Goal: Information Seeking & Learning: Learn about a topic

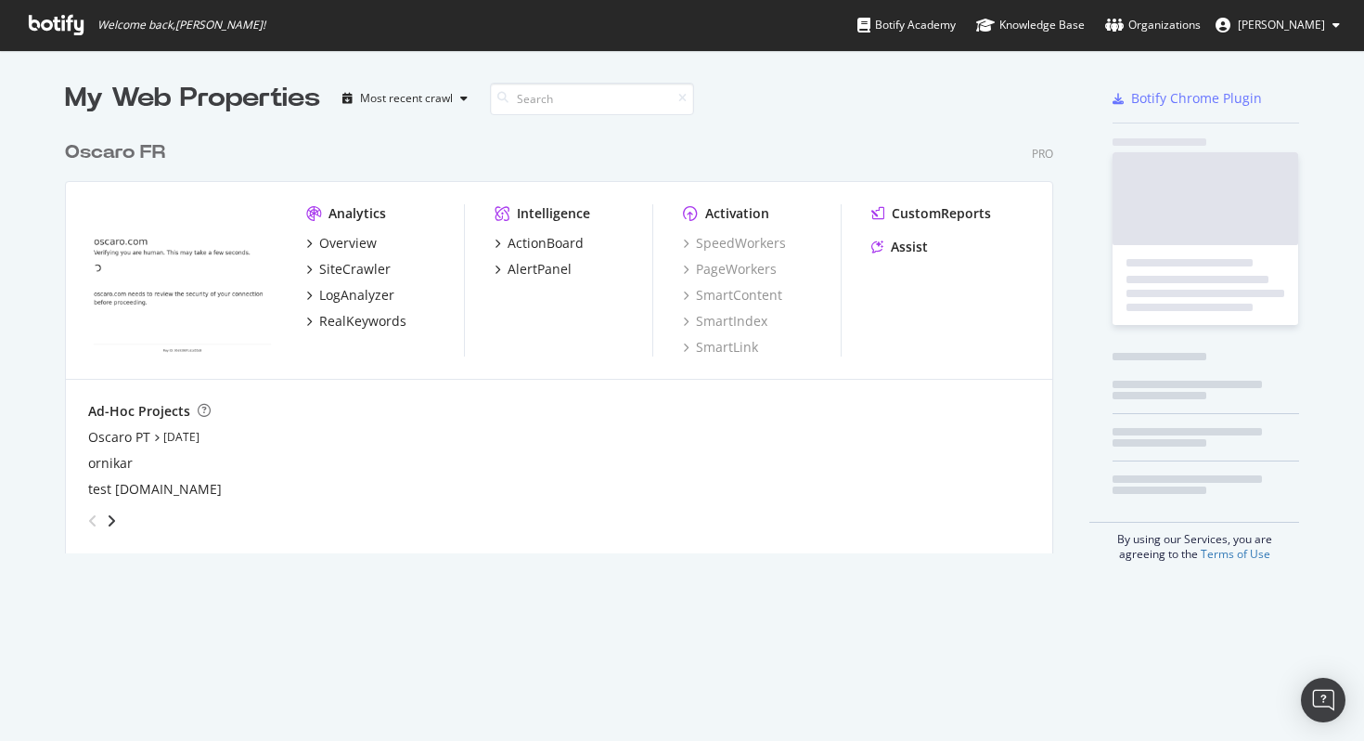
scroll to position [436, 1003]
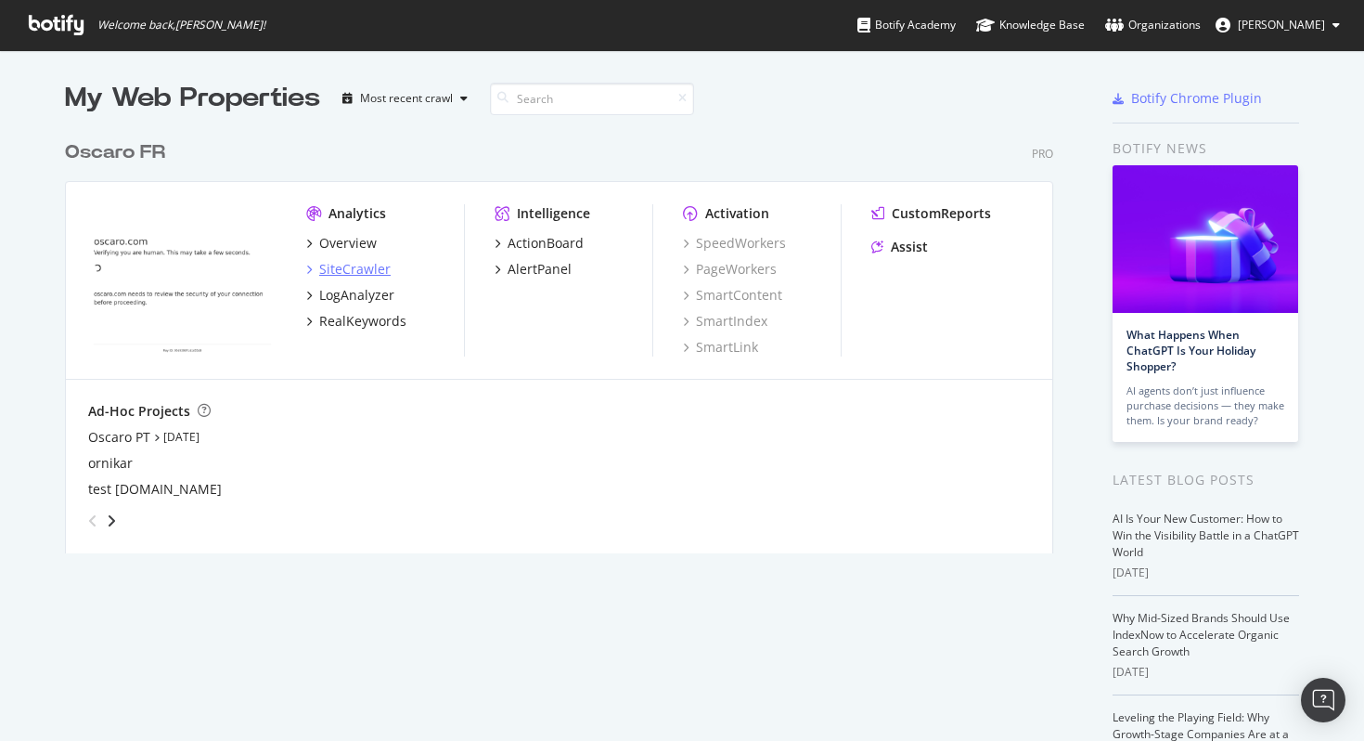
click at [348, 265] on div "SiteCrawler" at bounding box center [354, 269] width 71 height 19
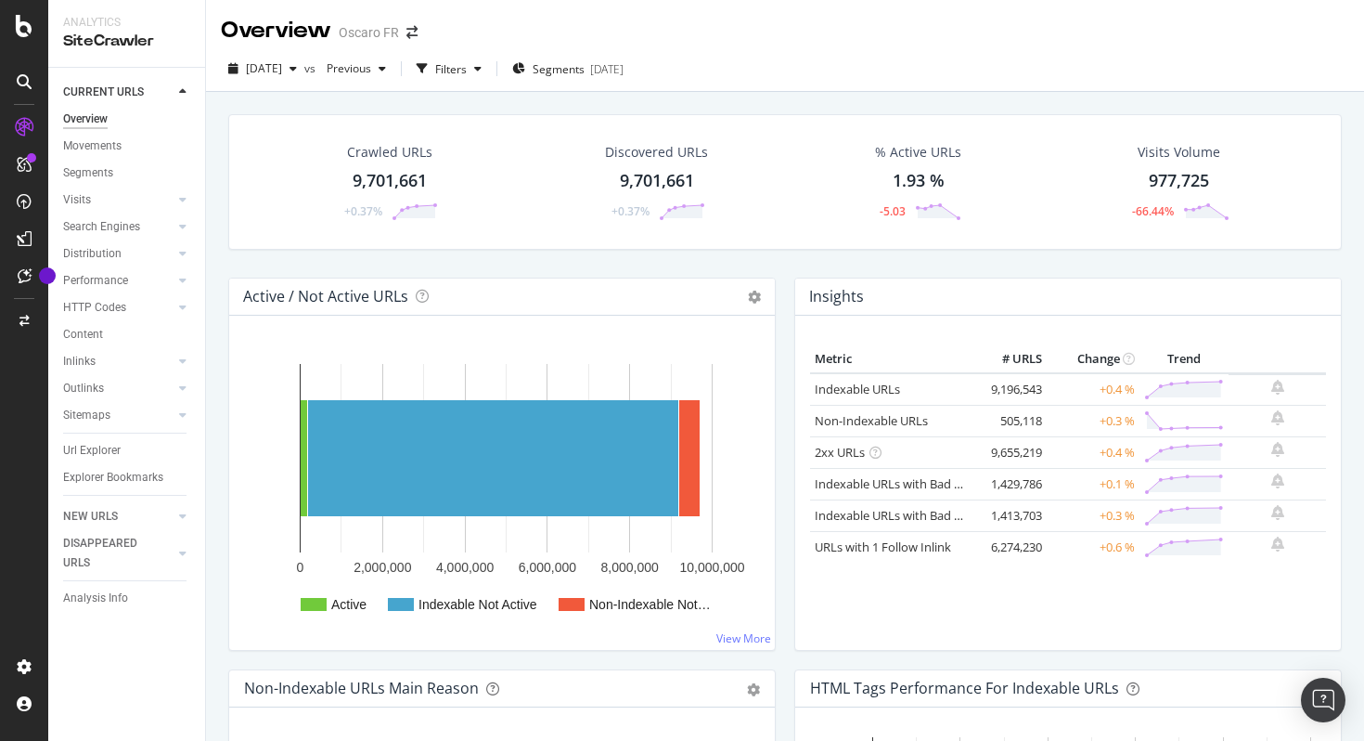
click at [29, 118] on icon at bounding box center [24, 127] width 19 height 19
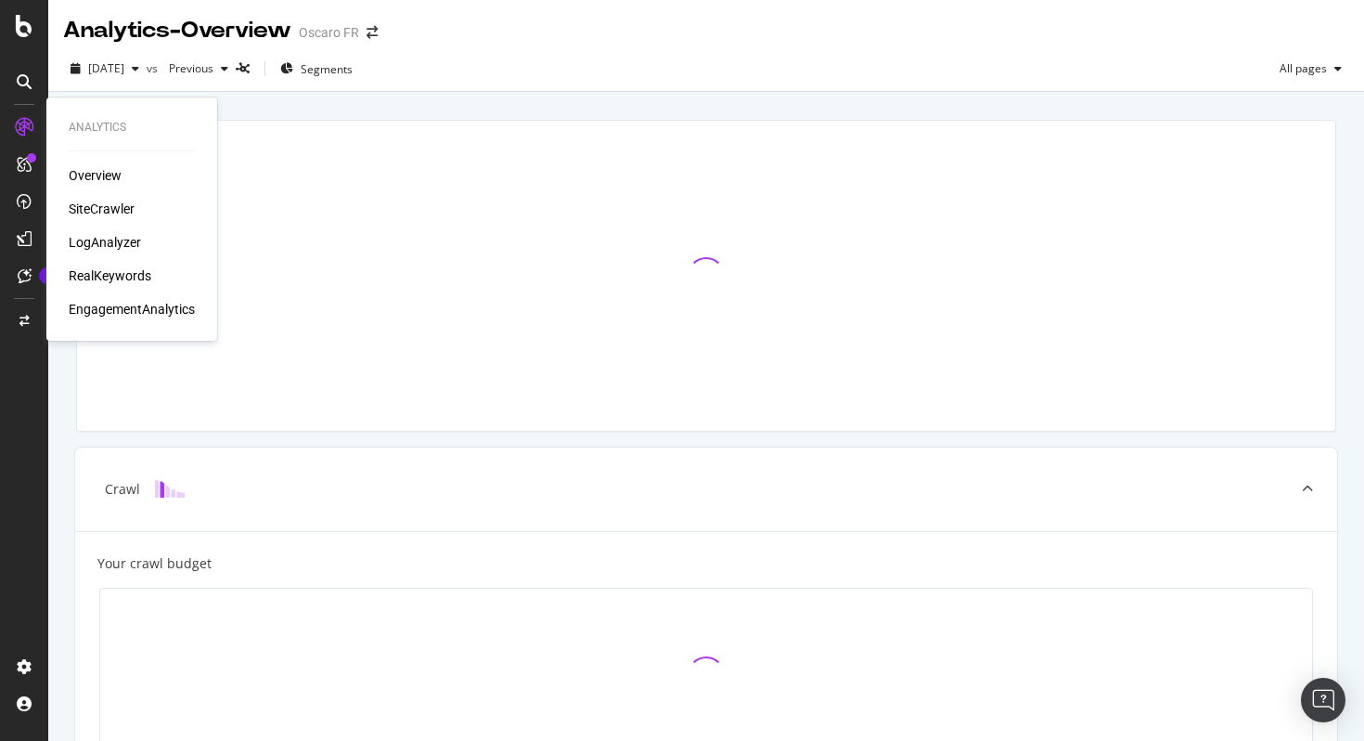
click at [121, 206] on div "SiteCrawler" at bounding box center [102, 209] width 66 height 19
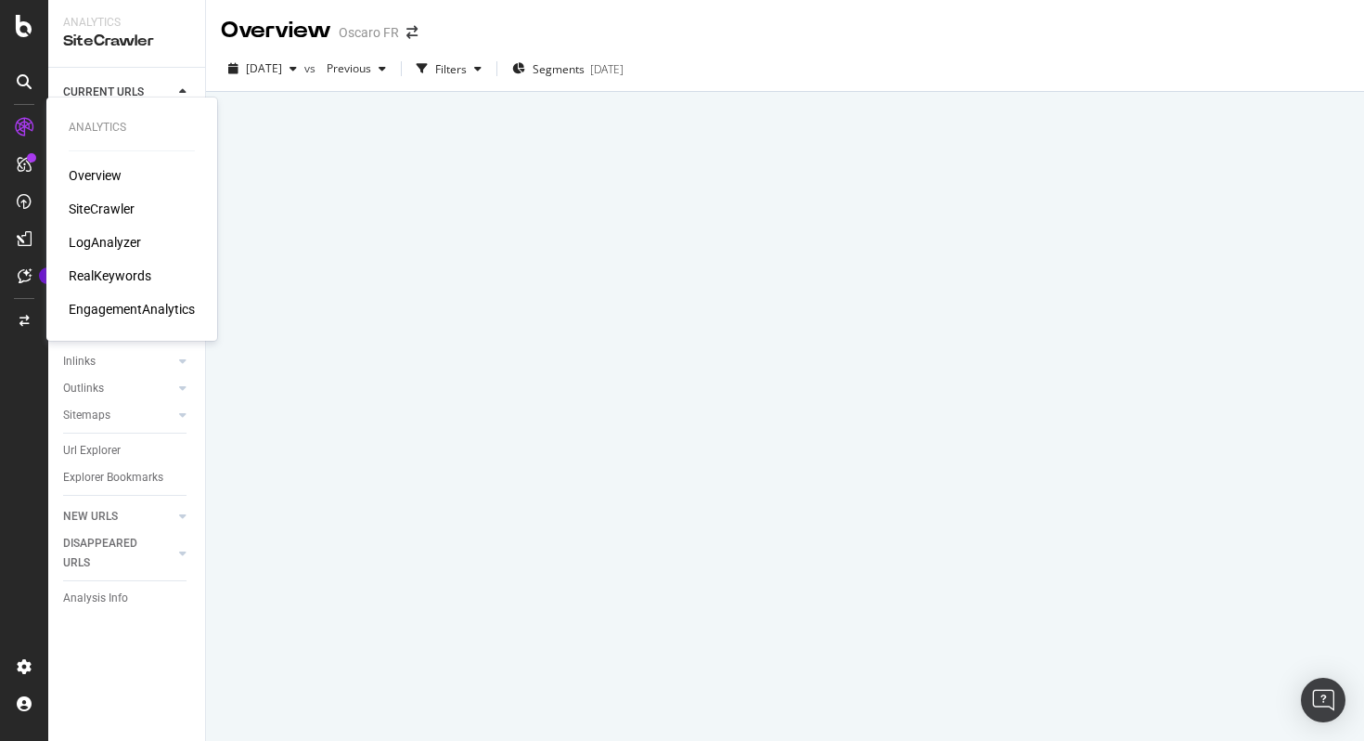
click at [114, 277] on div "RealKeywords" at bounding box center [110, 275] width 83 height 19
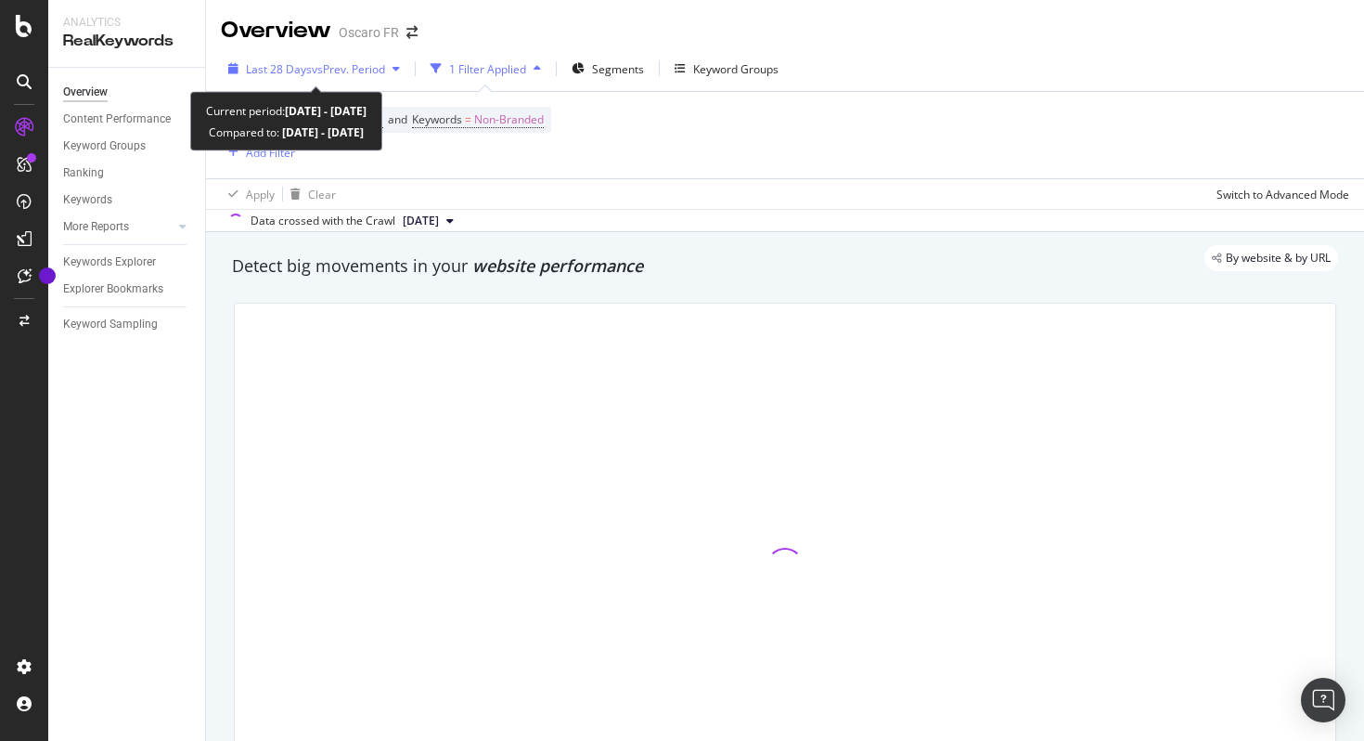
click at [378, 62] on span "vs Prev. Period" at bounding box center [348, 69] width 73 height 16
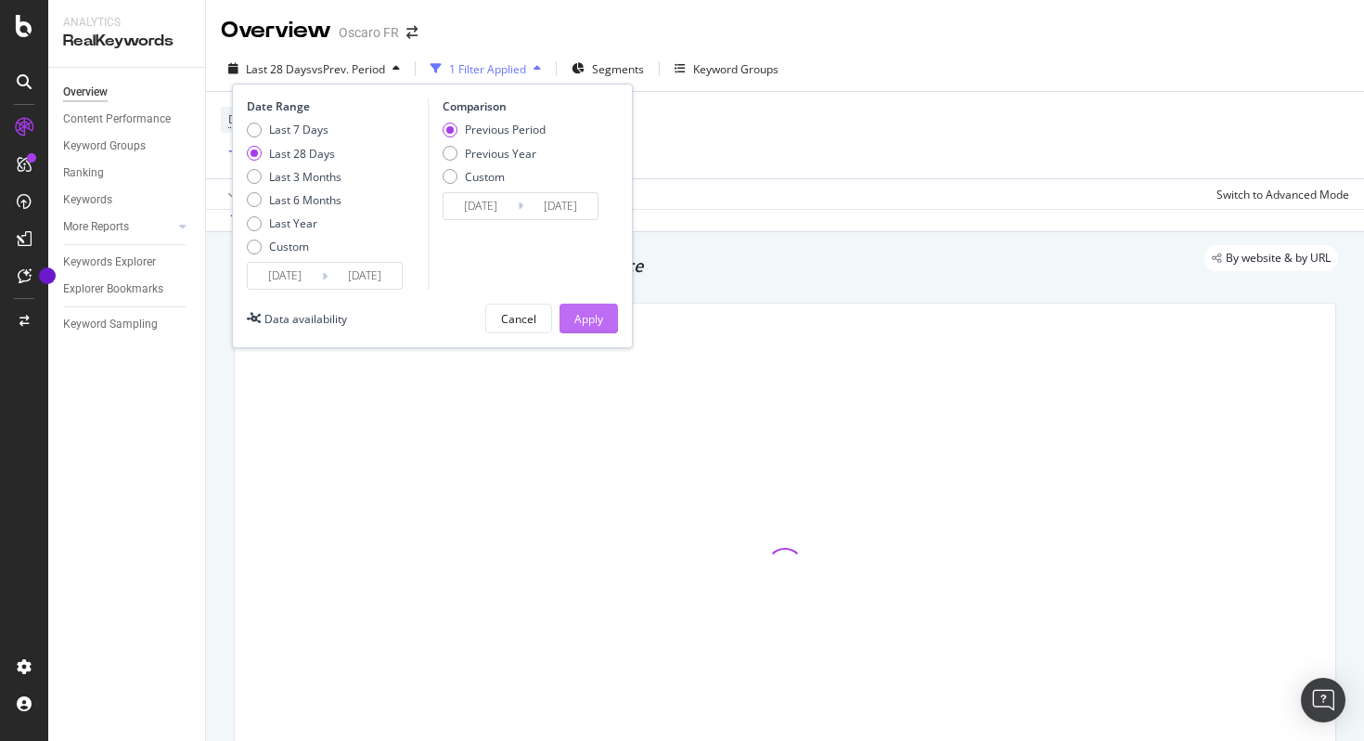
click at [595, 316] on div "Apply" at bounding box center [589, 319] width 29 height 16
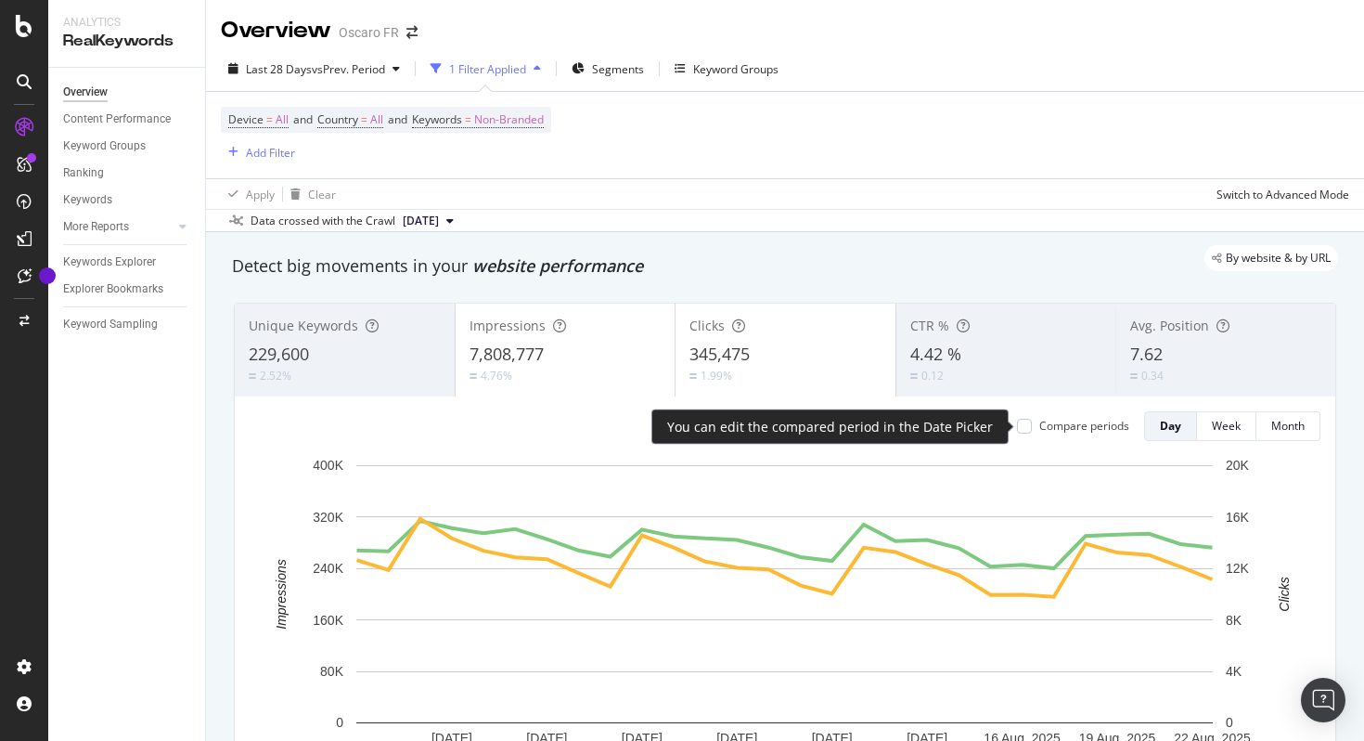
click at [1081, 425] on div "Compare periods" at bounding box center [1085, 426] width 90 height 16
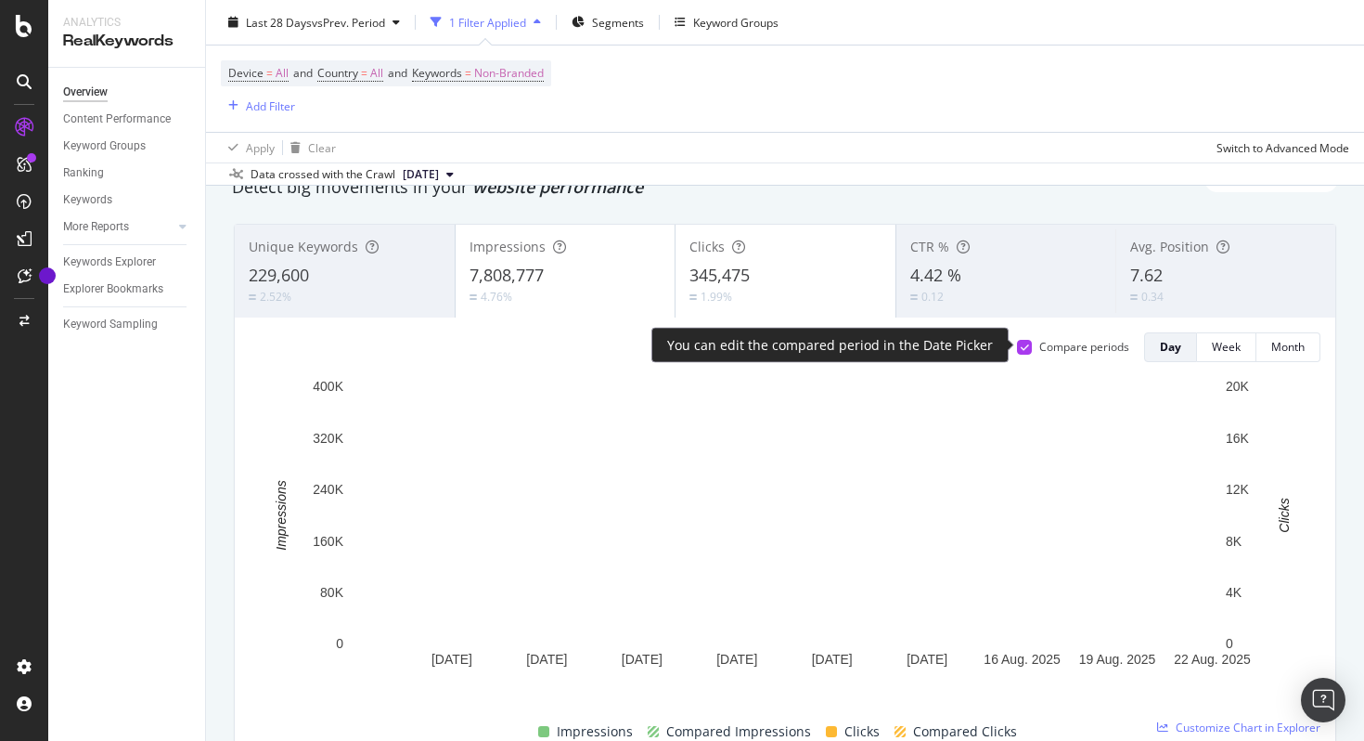
scroll to position [82, 0]
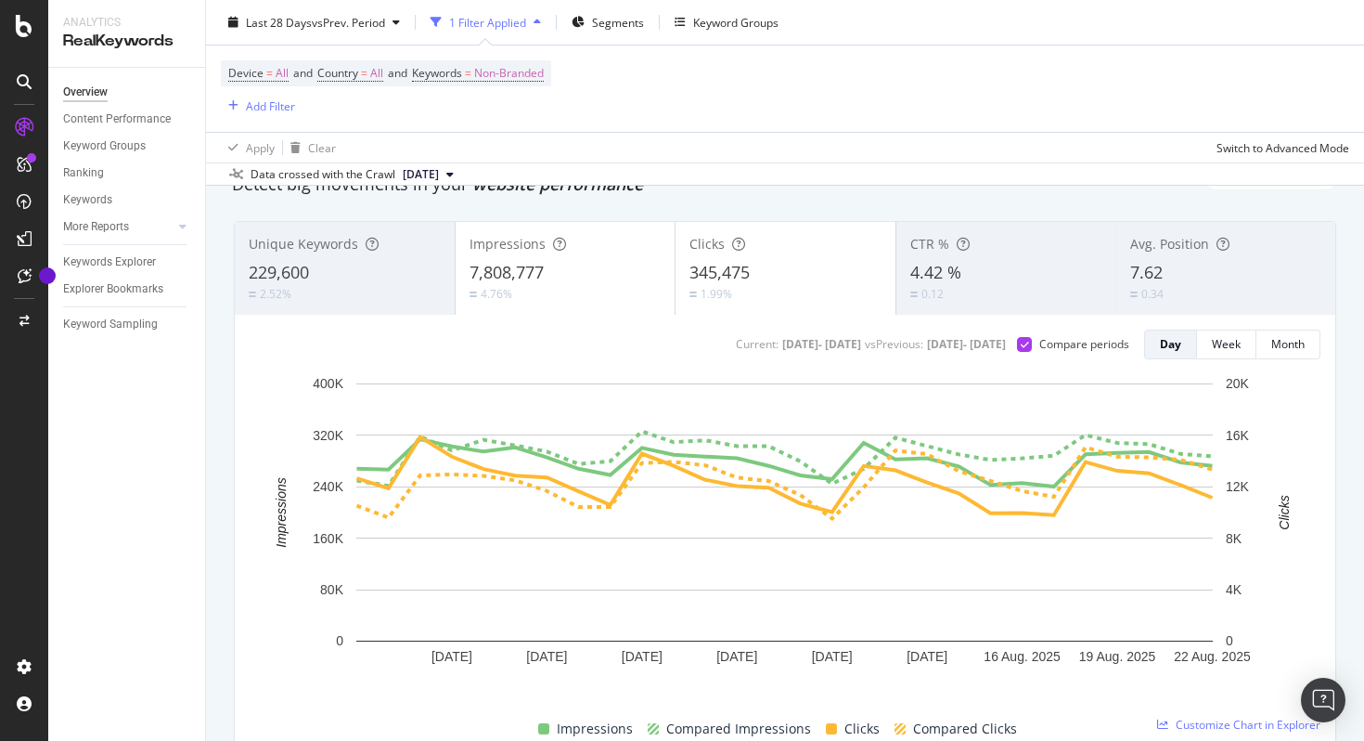
click at [594, 284] on div "7,808,777" at bounding box center [566, 273] width 192 height 24
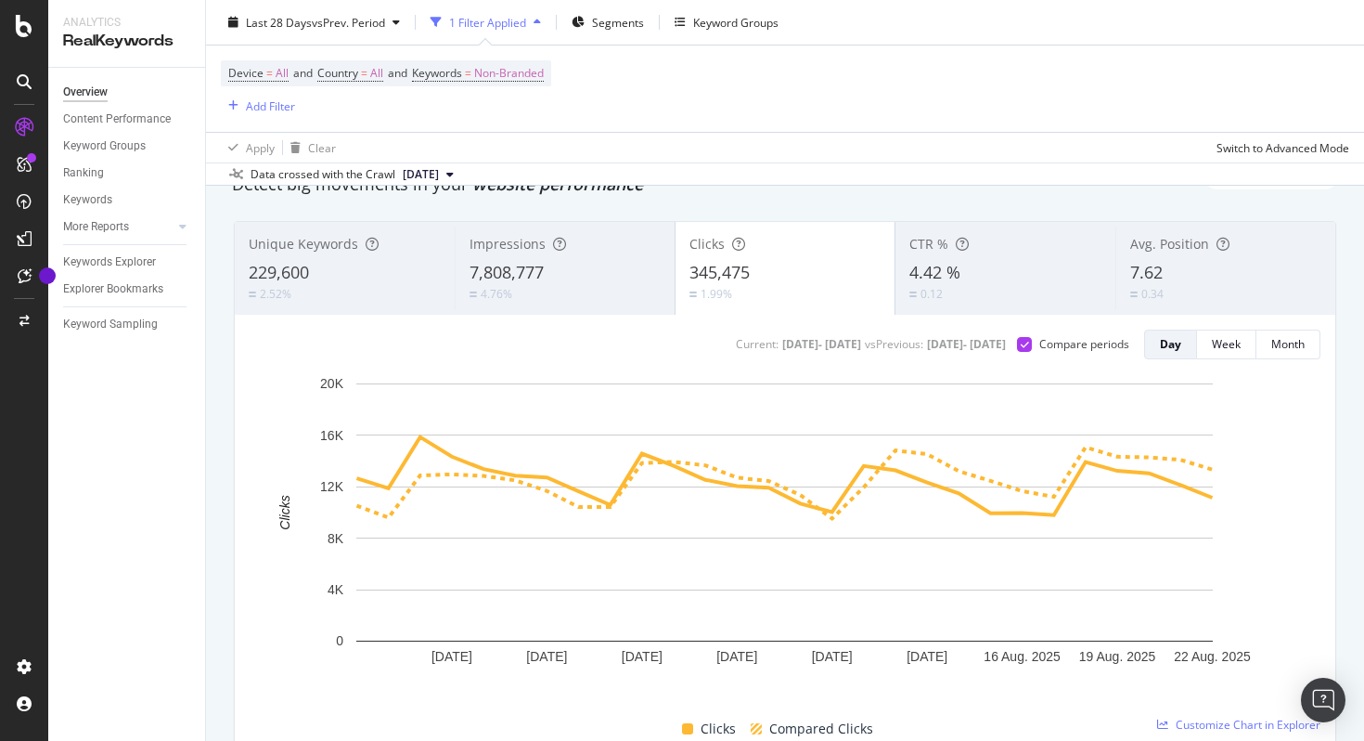
click at [575, 280] on div "7,808,777" at bounding box center [565, 273] width 191 height 24
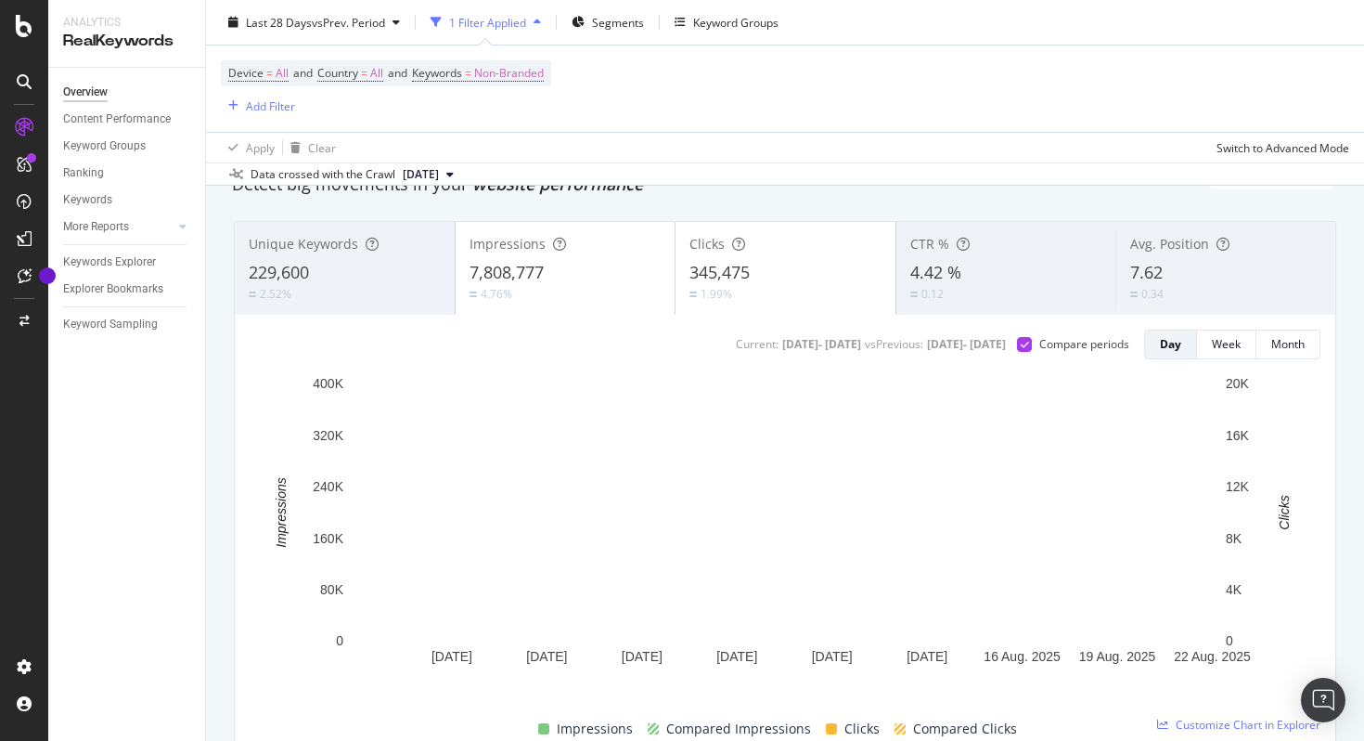
scroll to position [0, 0]
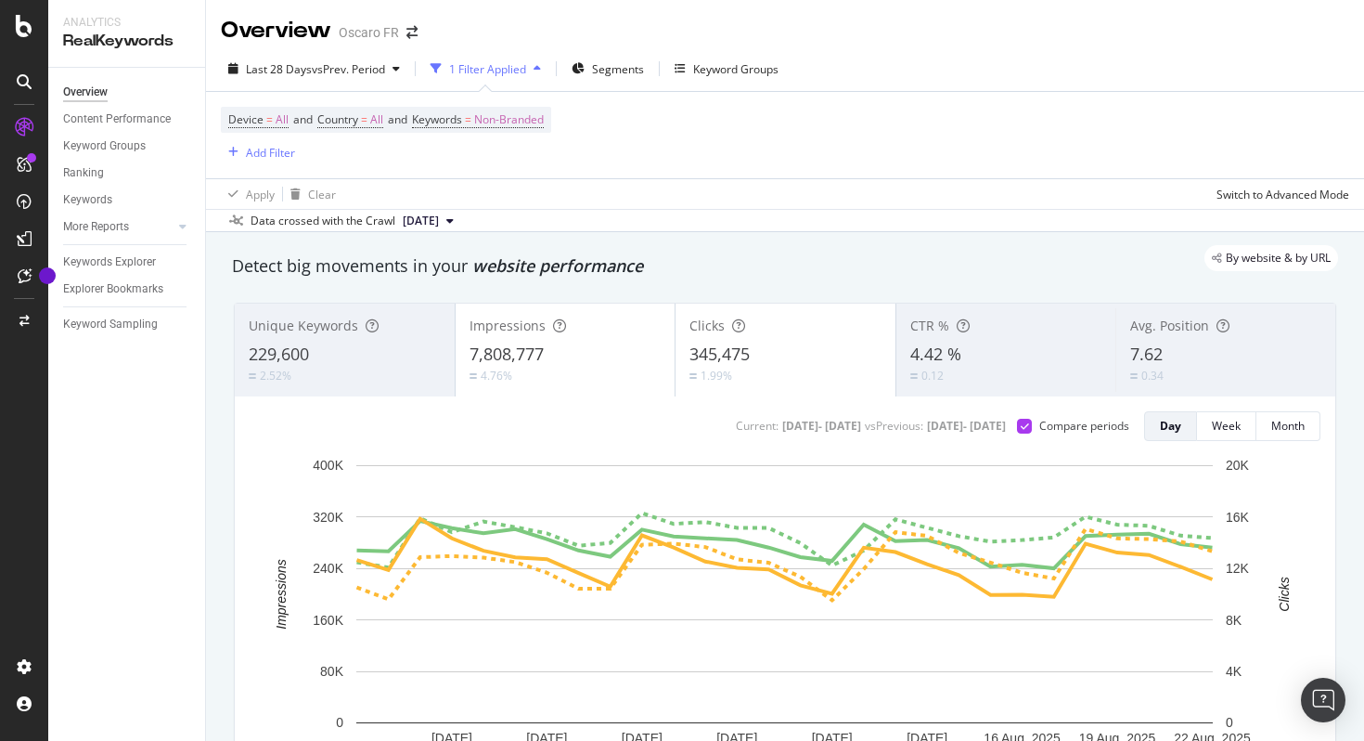
click at [1042, 434] on div "Current: [DATE] - [DATE] vs Previous : [DATE] - [DATE] Compare periods" at bounding box center [930, 426] width 397 height 30
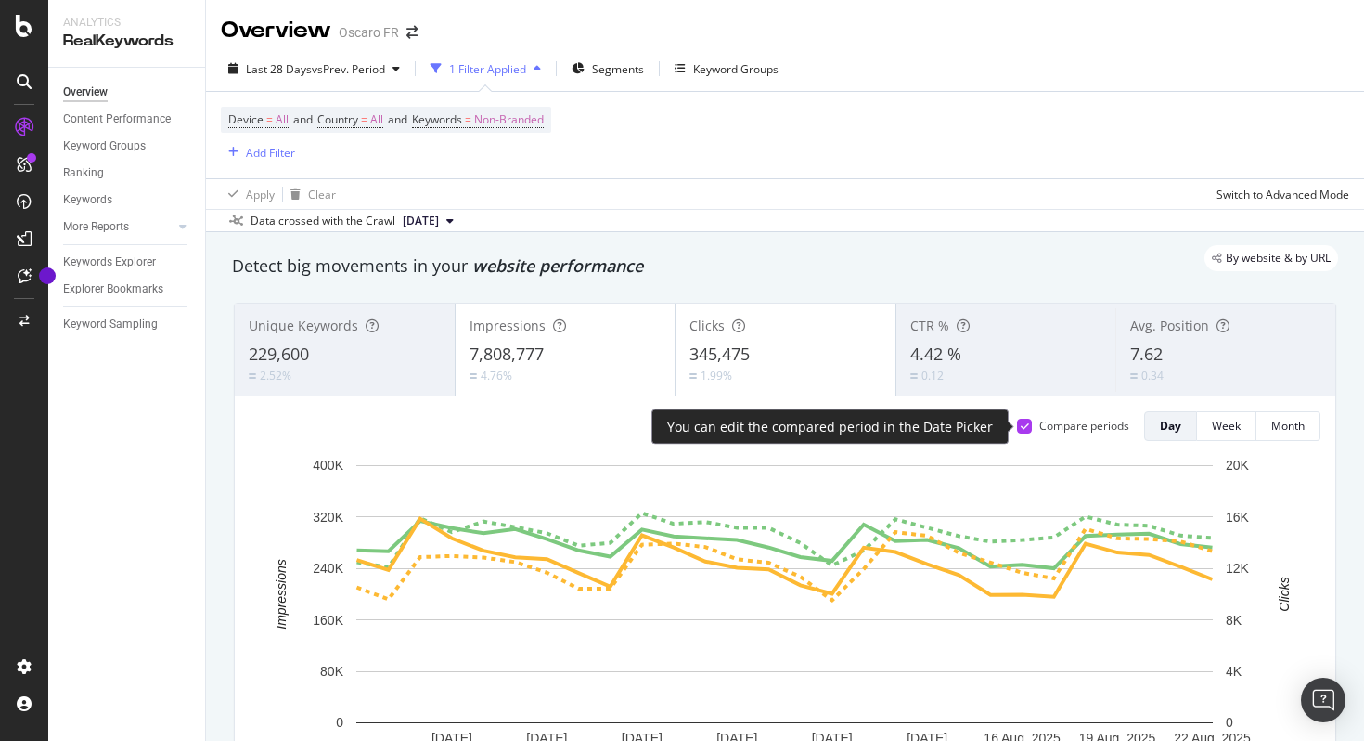
click at [865, 377] on div "1.99%" at bounding box center [786, 376] width 192 height 18
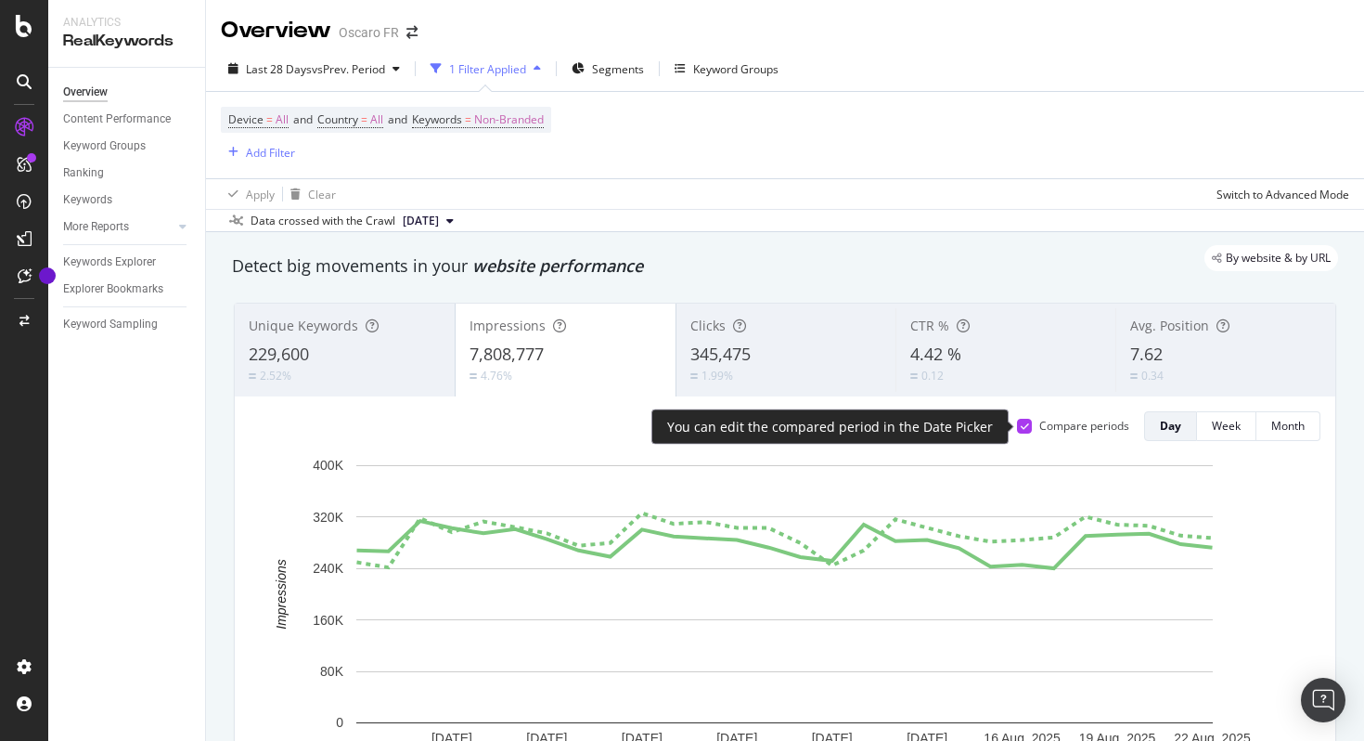
click at [1040, 424] on div "Compare periods" at bounding box center [1085, 426] width 90 height 16
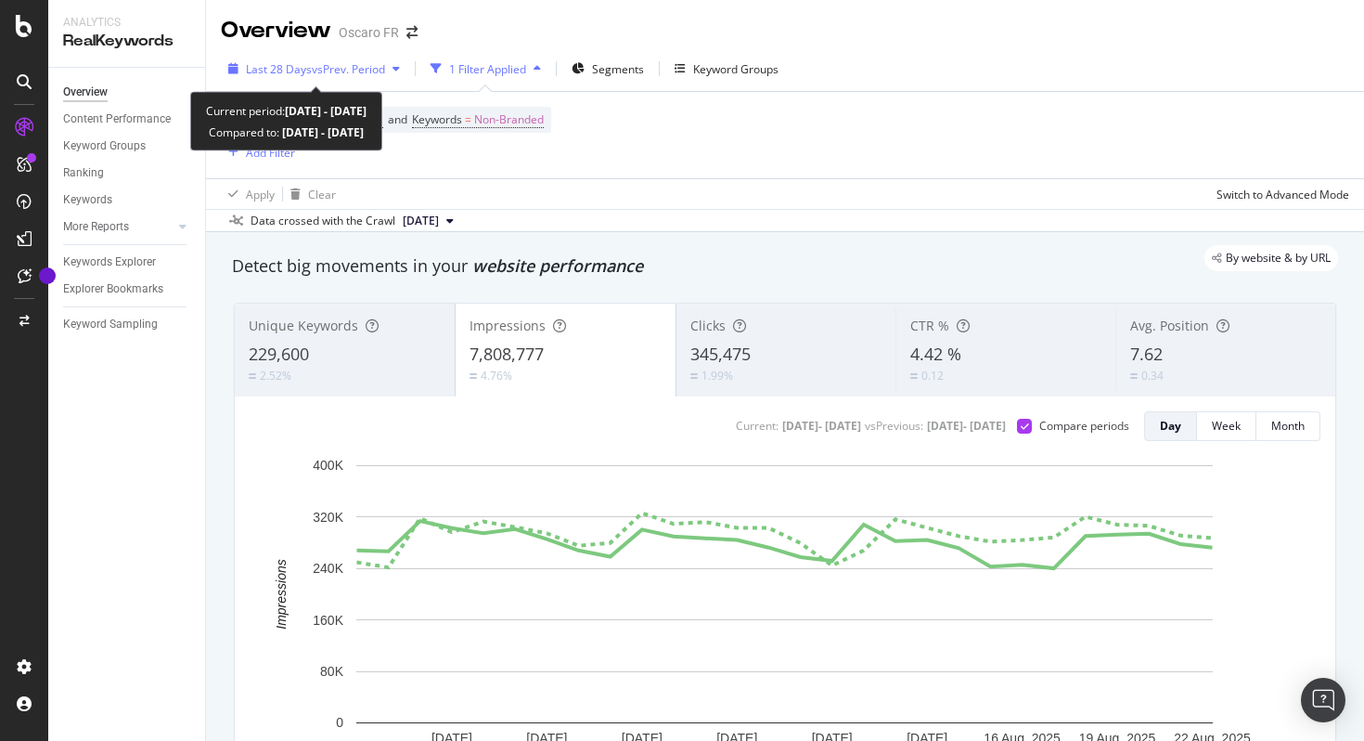
click at [366, 64] on span "vs Prev. Period" at bounding box center [348, 69] width 73 height 16
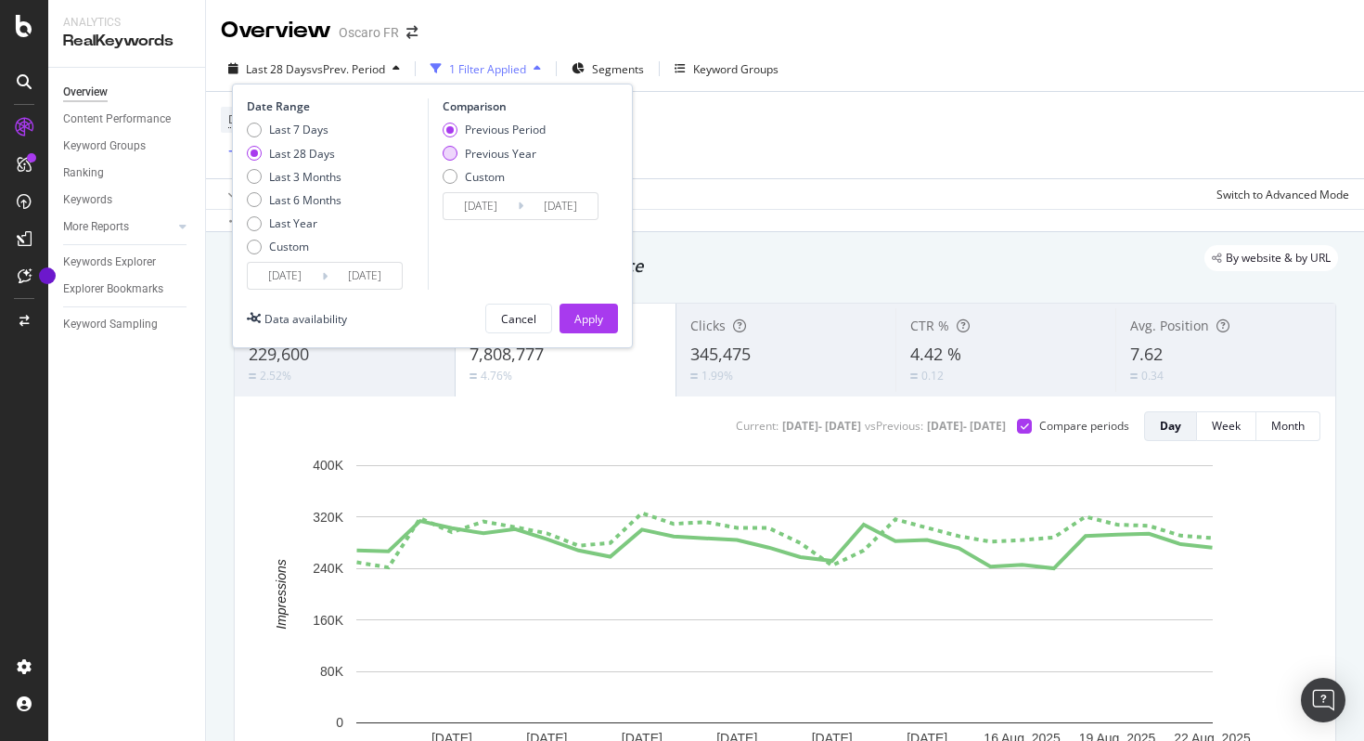
click at [524, 159] on div "Previous Year" at bounding box center [500, 154] width 71 height 16
type input "[DATE]"
click at [592, 319] on div "Apply" at bounding box center [589, 319] width 29 height 16
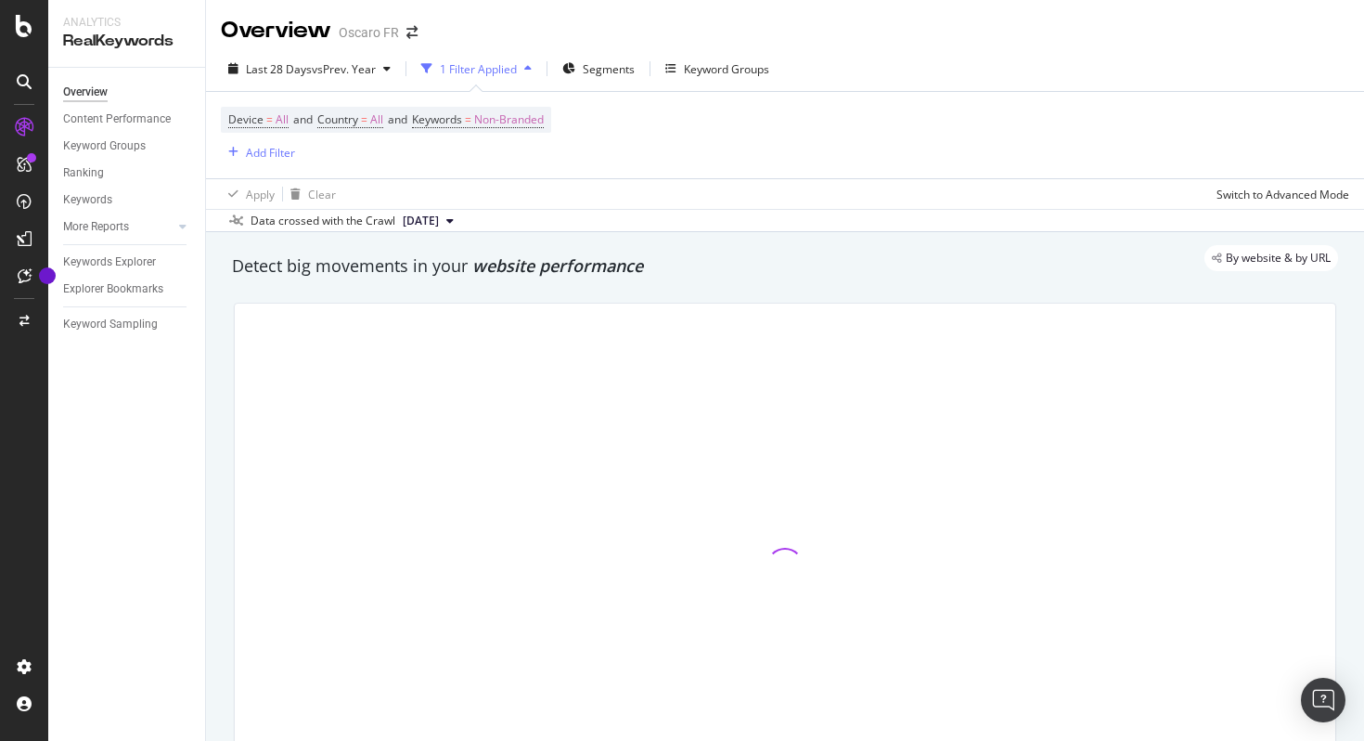
click at [500, 92] on div "Device = All and Country = All and Keywords = Non-Branded Add Filter" at bounding box center [785, 135] width 1129 height 86
click at [494, 71] on div "1 Filter Applied" at bounding box center [478, 69] width 77 height 16
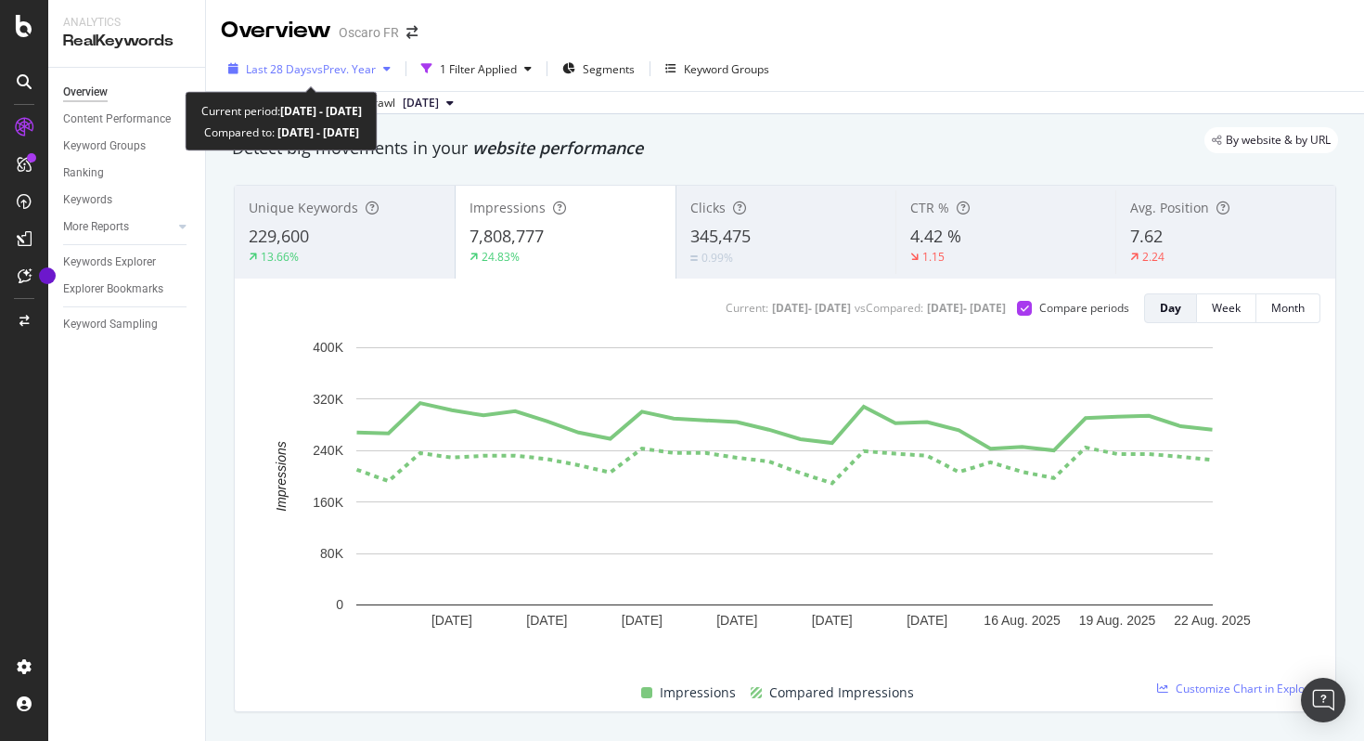
click at [329, 73] on span "vs Prev. Year" at bounding box center [344, 69] width 64 height 16
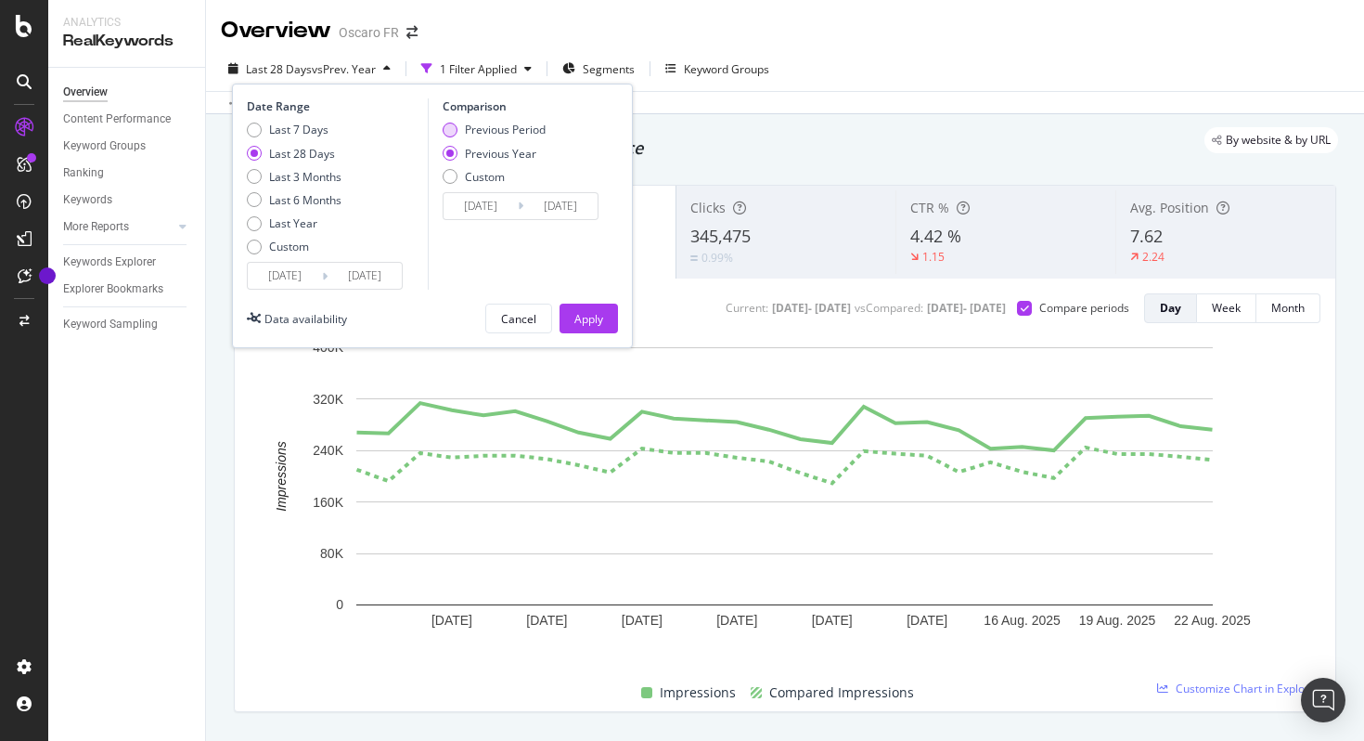
click at [486, 129] on div "Previous Period" at bounding box center [505, 130] width 81 height 16
type input "[DATE]"
click at [589, 312] on div "Apply" at bounding box center [589, 319] width 29 height 16
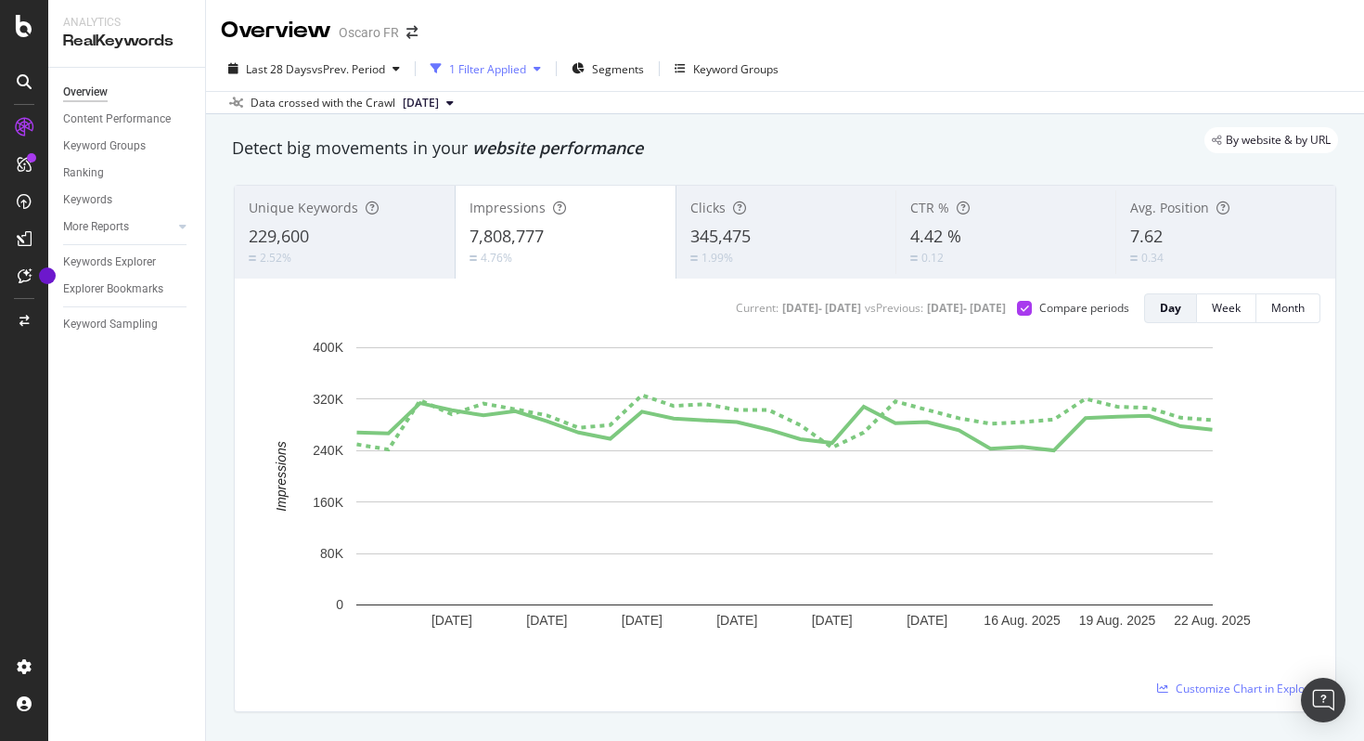
click at [486, 71] on div "1 Filter Applied" at bounding box center [487, 69] width 77 height 16
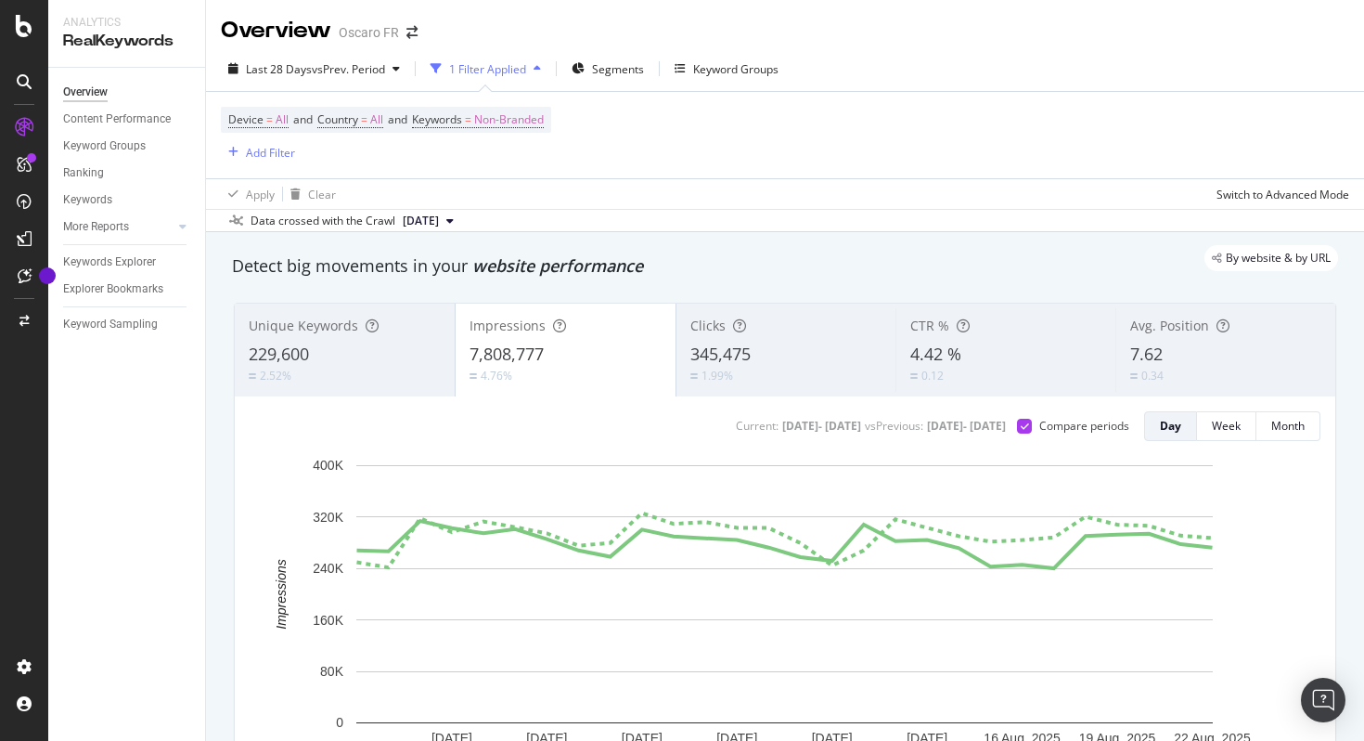
click at [495, 80] on div "1 Filter Applied" at bounding box center [485, 69] width 125 height 28
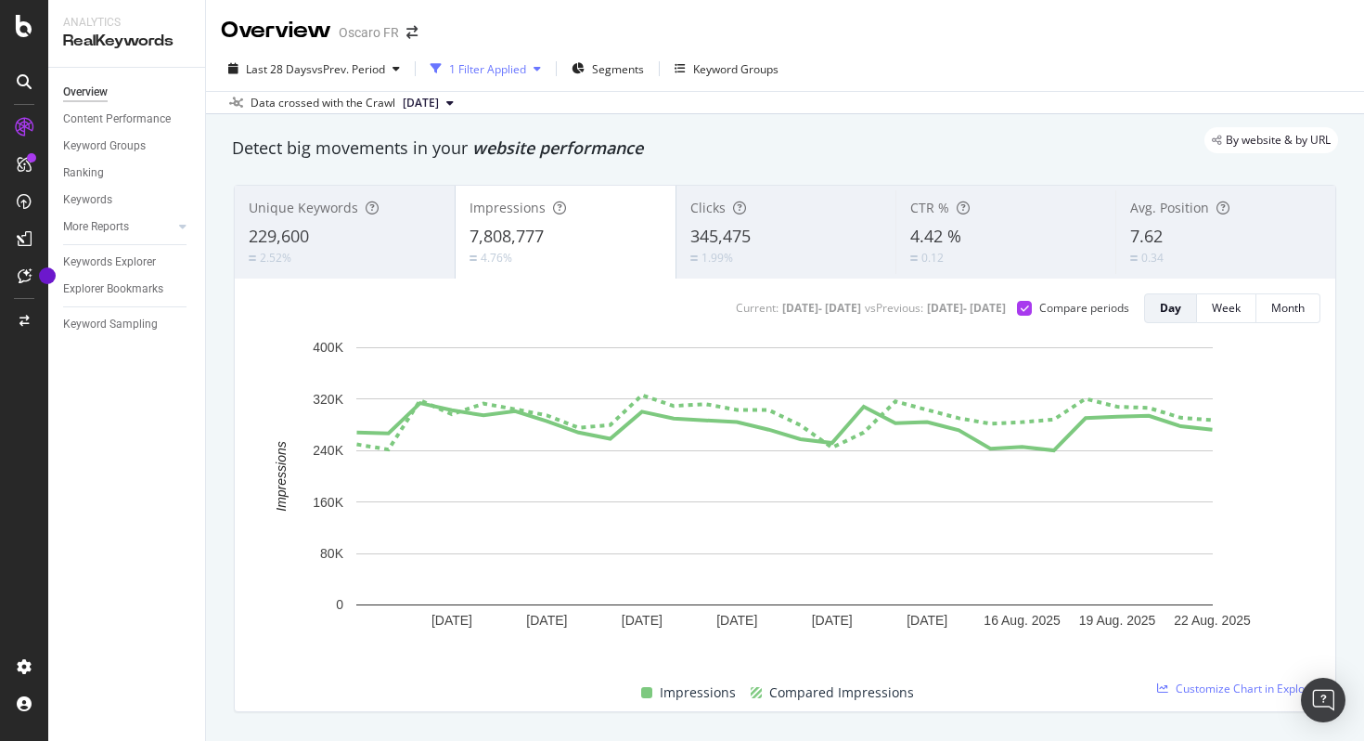
click at [497, 77] on div "1 Filter Applied" at bounding box center [485, 69] width 125 height 28
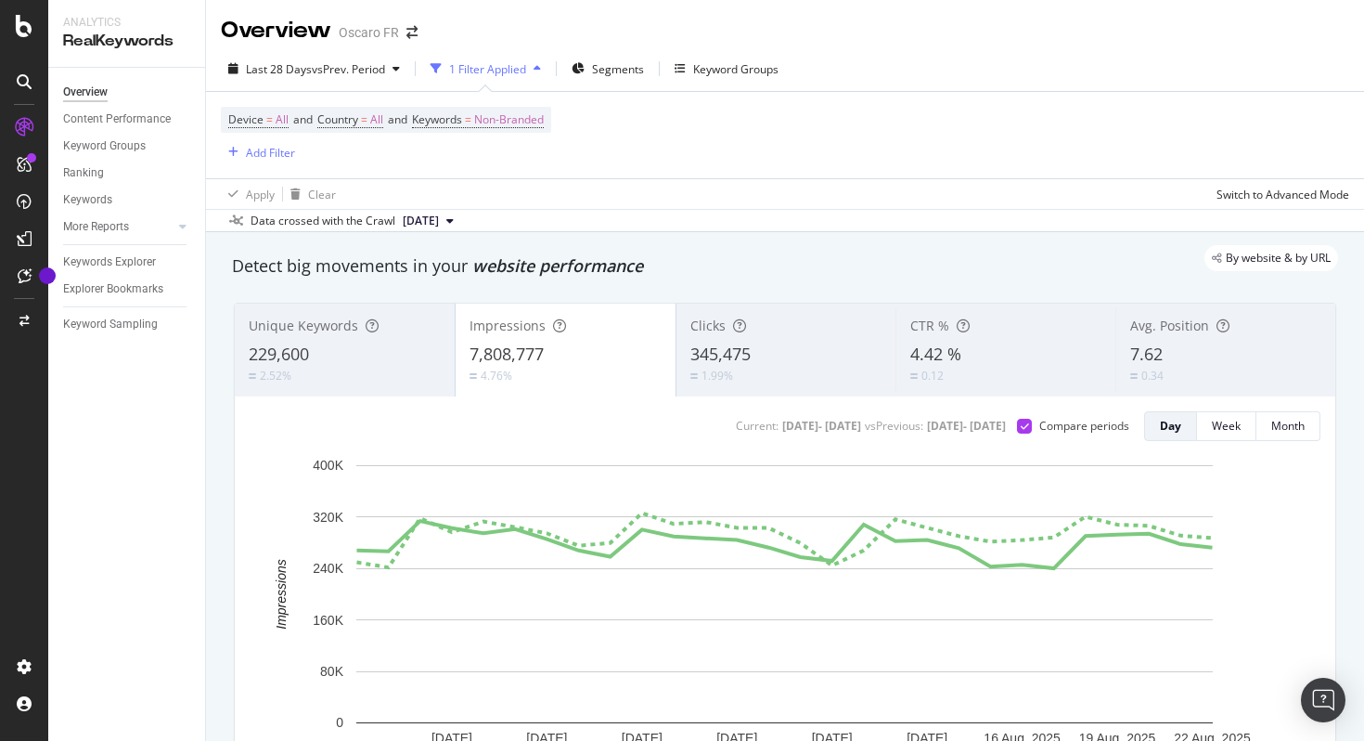
click at [497, 77] on div "1 Filter Applied" at bounding box center [485, 69] width 125 height 28
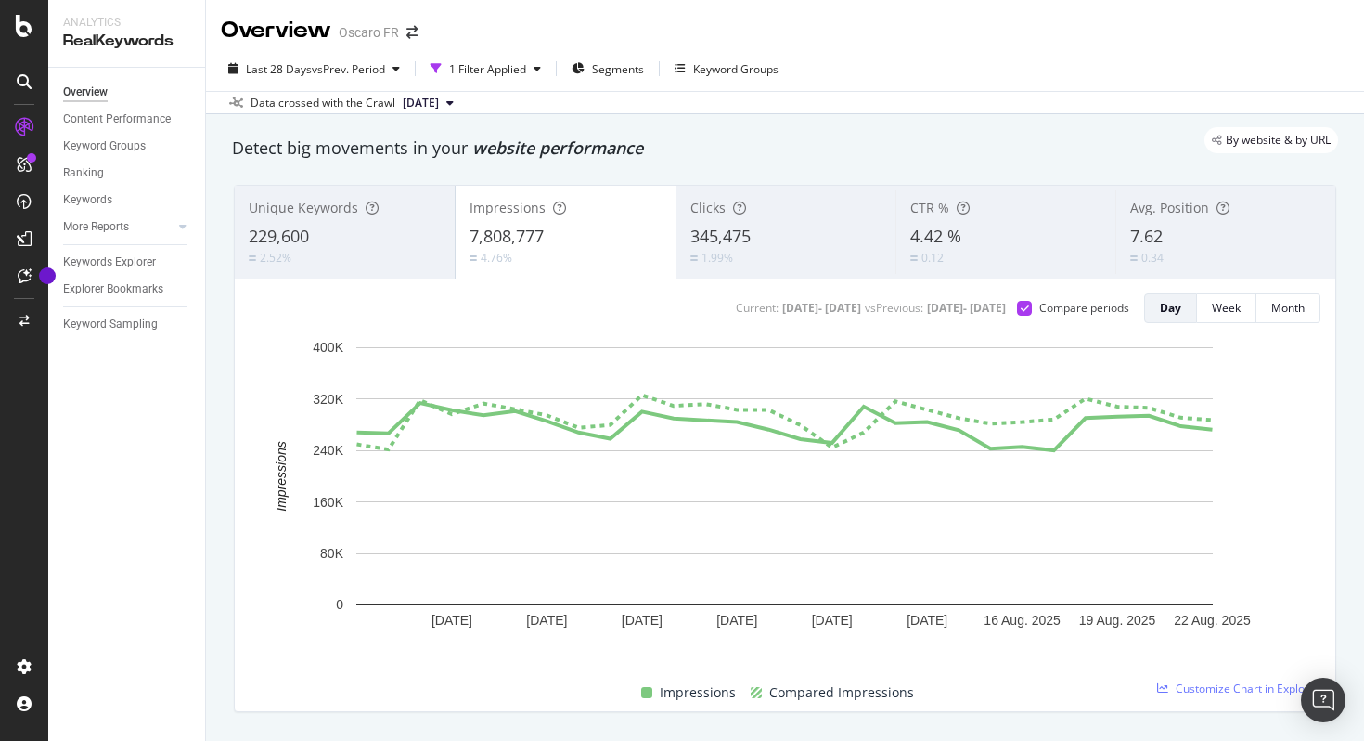
click at [807, 258] on div "1.99%" at bounding box center [787, 258] width 192 height 18
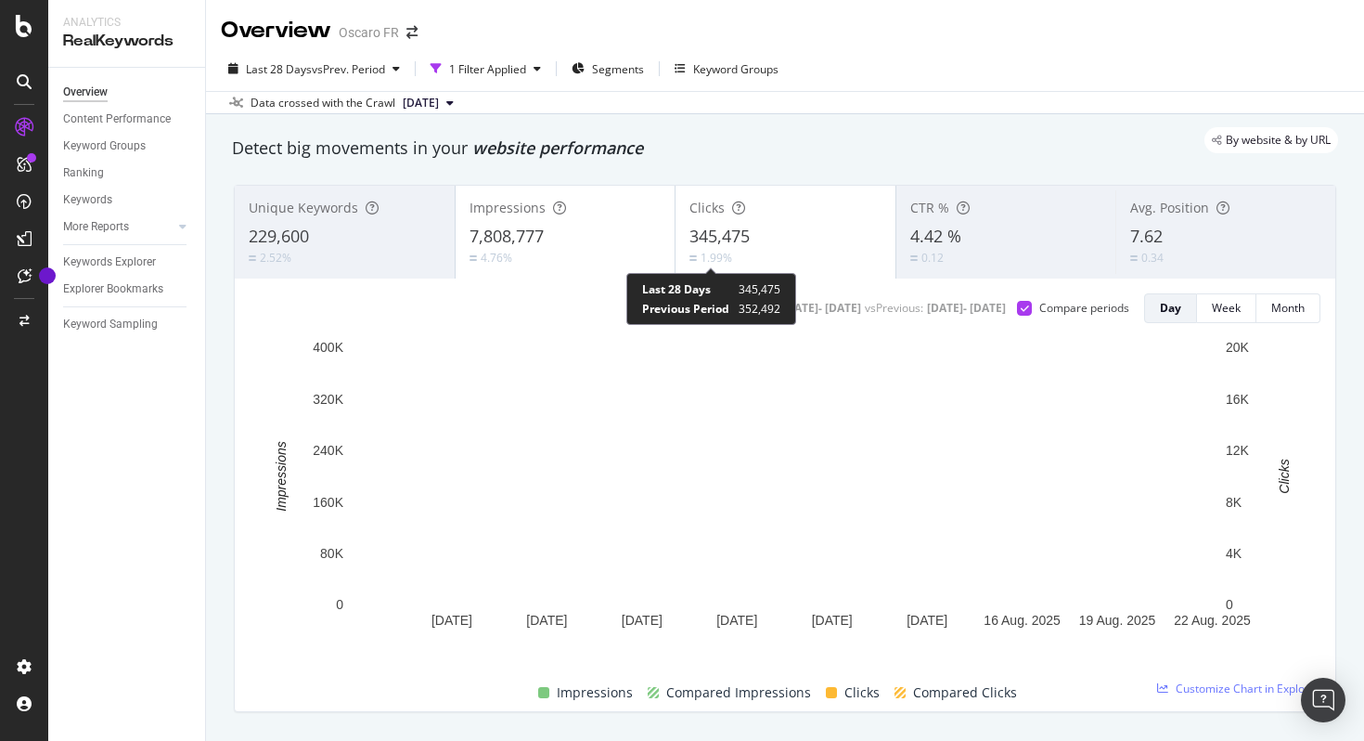
click at [573, 233] on div "7,808,777" at bounding box center [566, 237] width 192 height 24
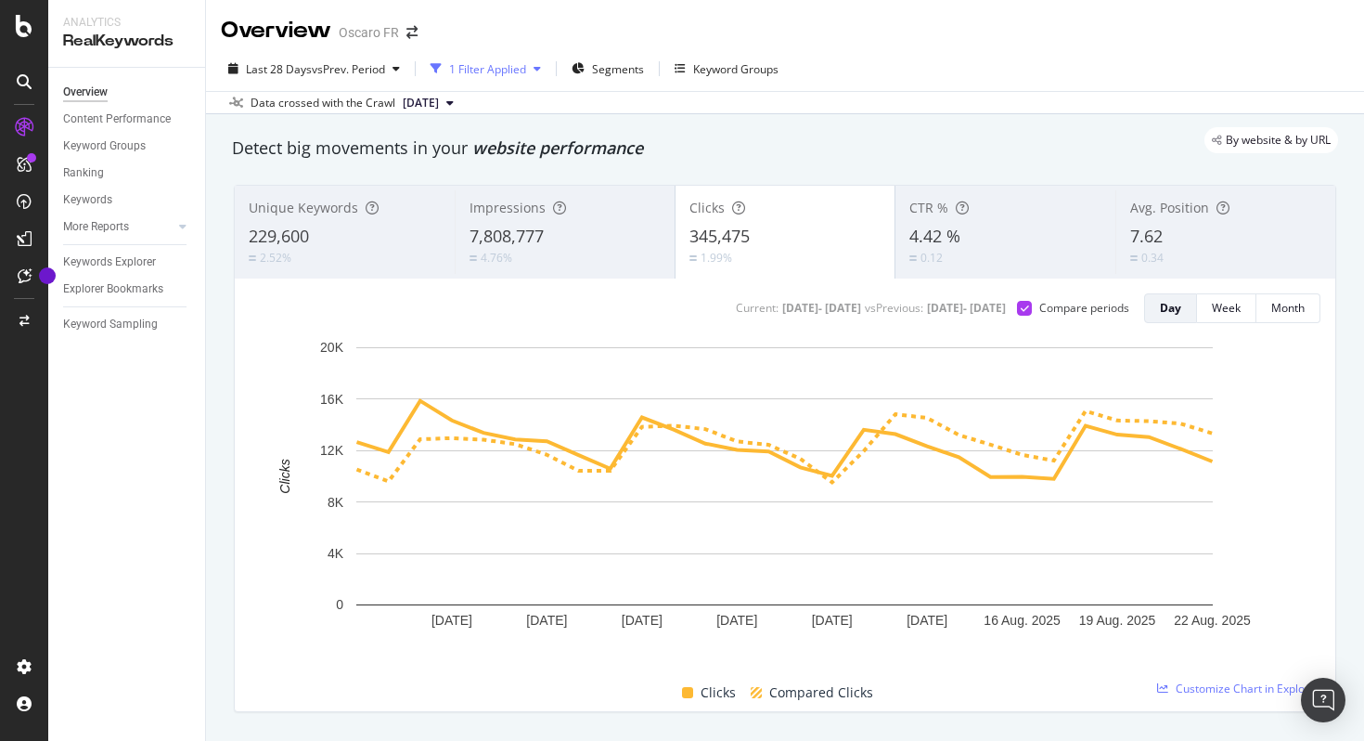
click at [461, 64] on div "1 Filter Applied" at bounding box center [487, 69] width 77 height 16
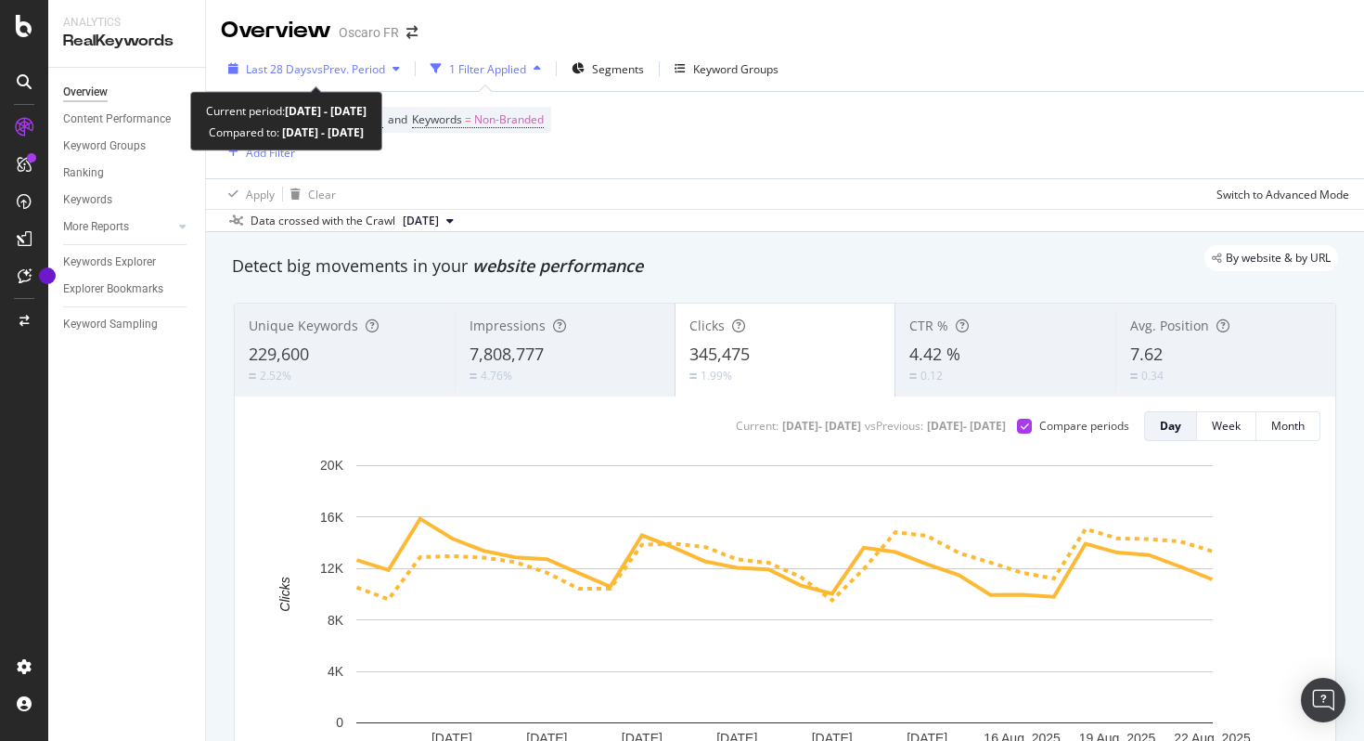
click at [348, 70] on span "vs Prev. Period" at bounding box center [348, 69] width 73 height 16
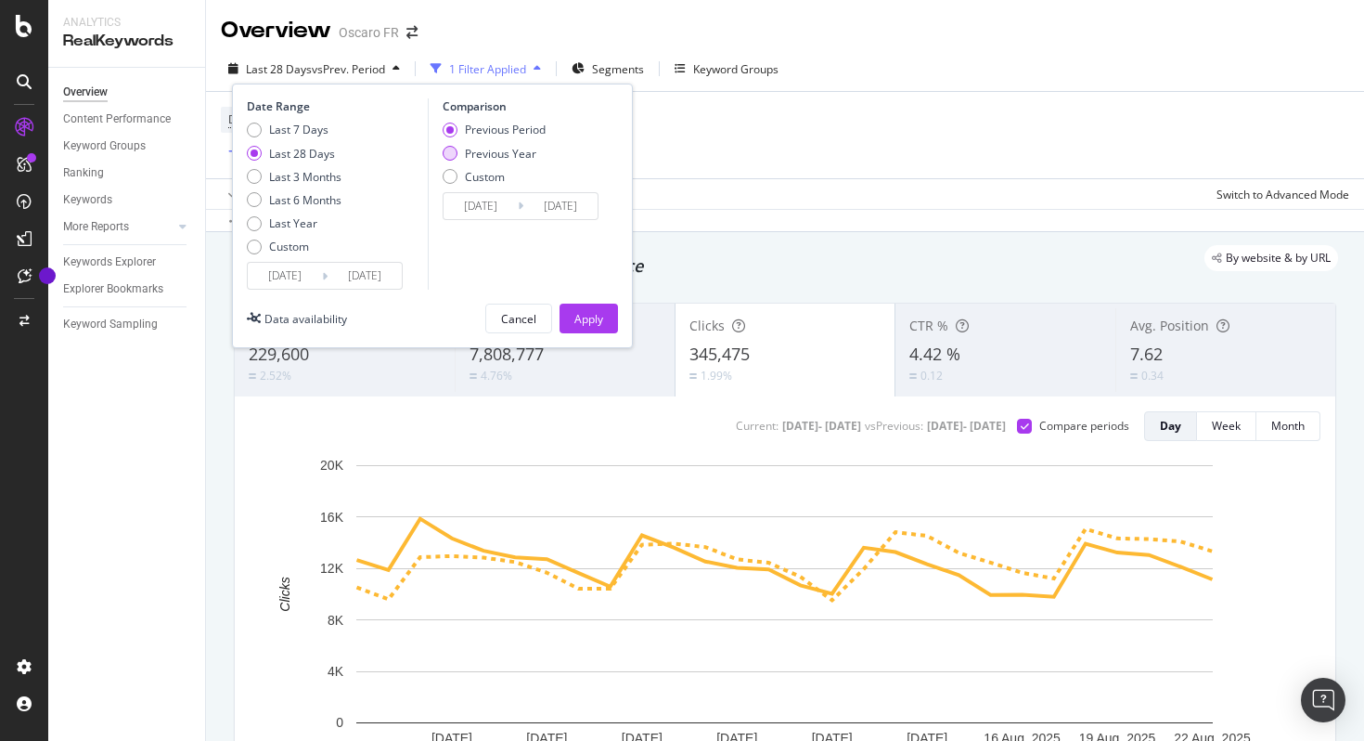
click at [497, 149] on div "Previous Year" at bounding box center [500, 154] width 71 height 16
type input "[DATE]"
click at [607, 314] on button "Apply" at bounding box center [589, 319] width 58 height 30
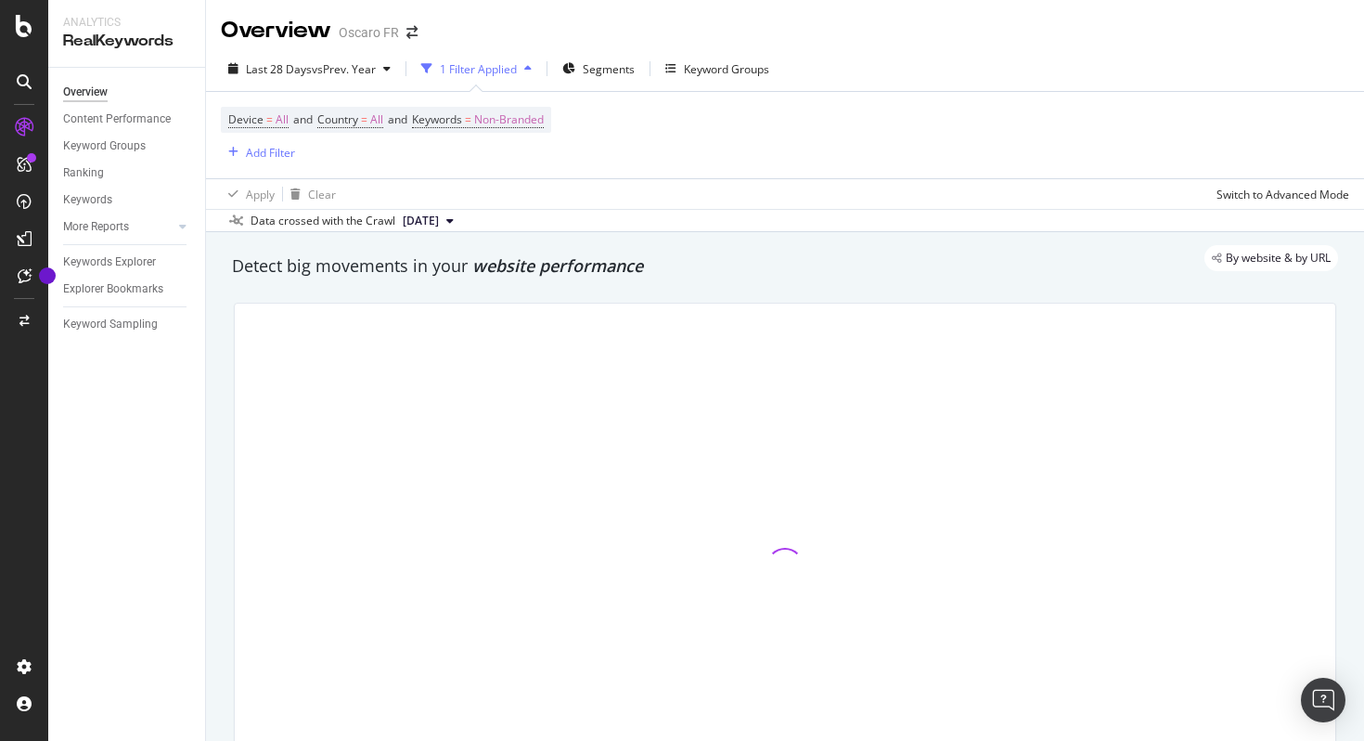
scroll to position [75, 0]
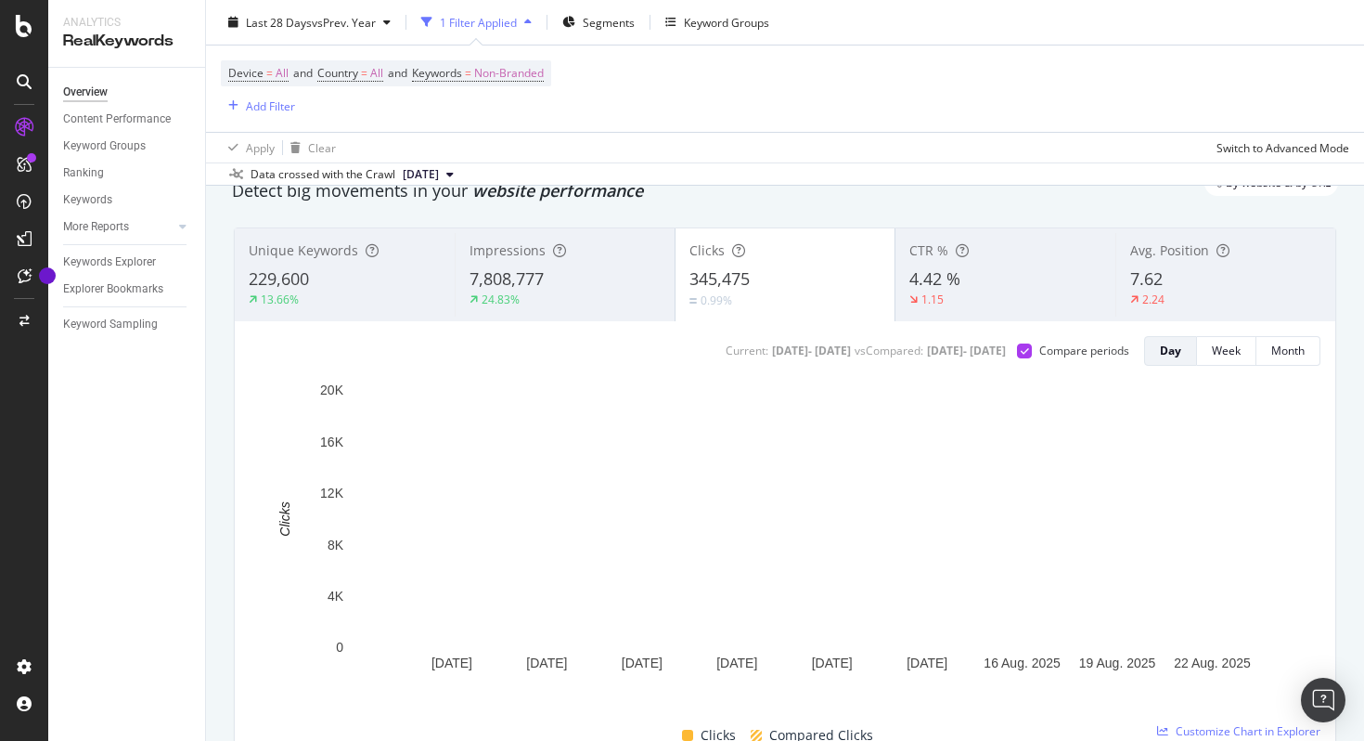
click at [590, 289] on div "7,808,777" at bounding box center [565, 279] width 191 height 24
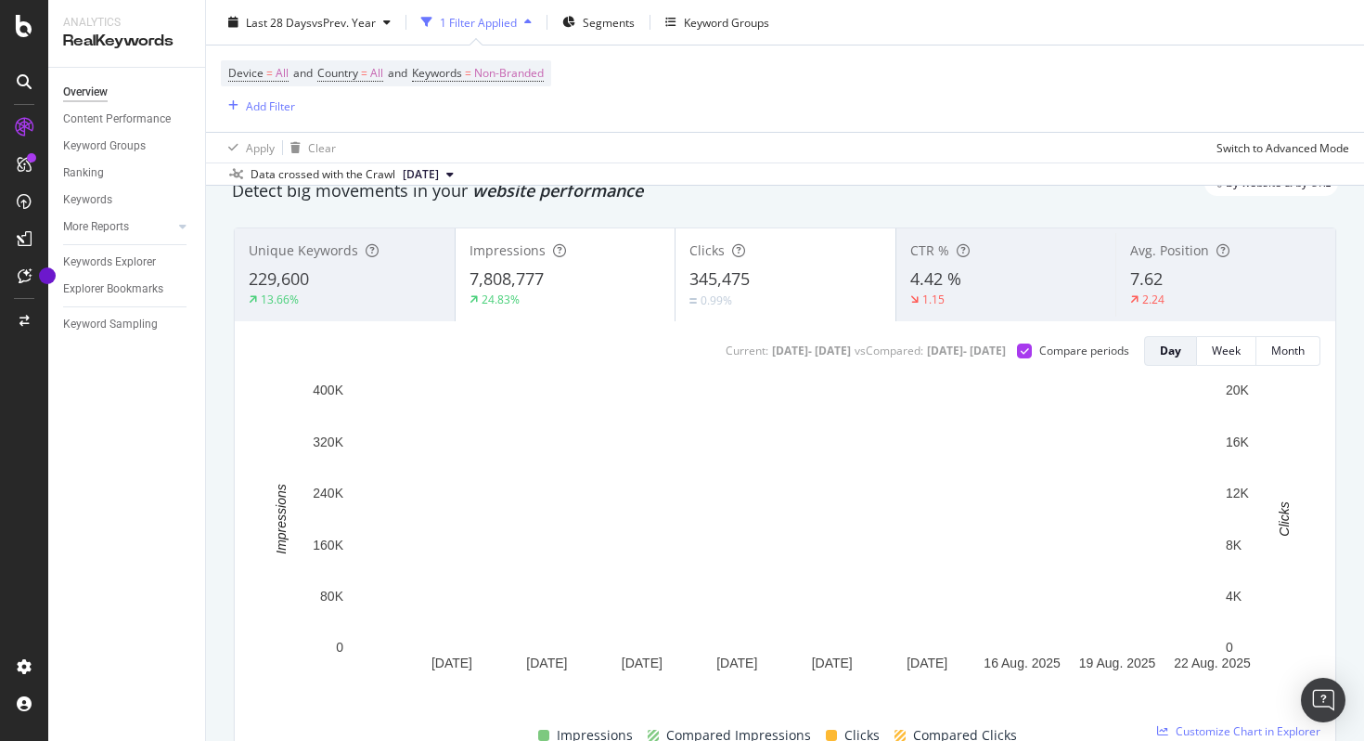
click at [789, 285] on div "345,475" at bounding box center [786, 279] width 192 height 24
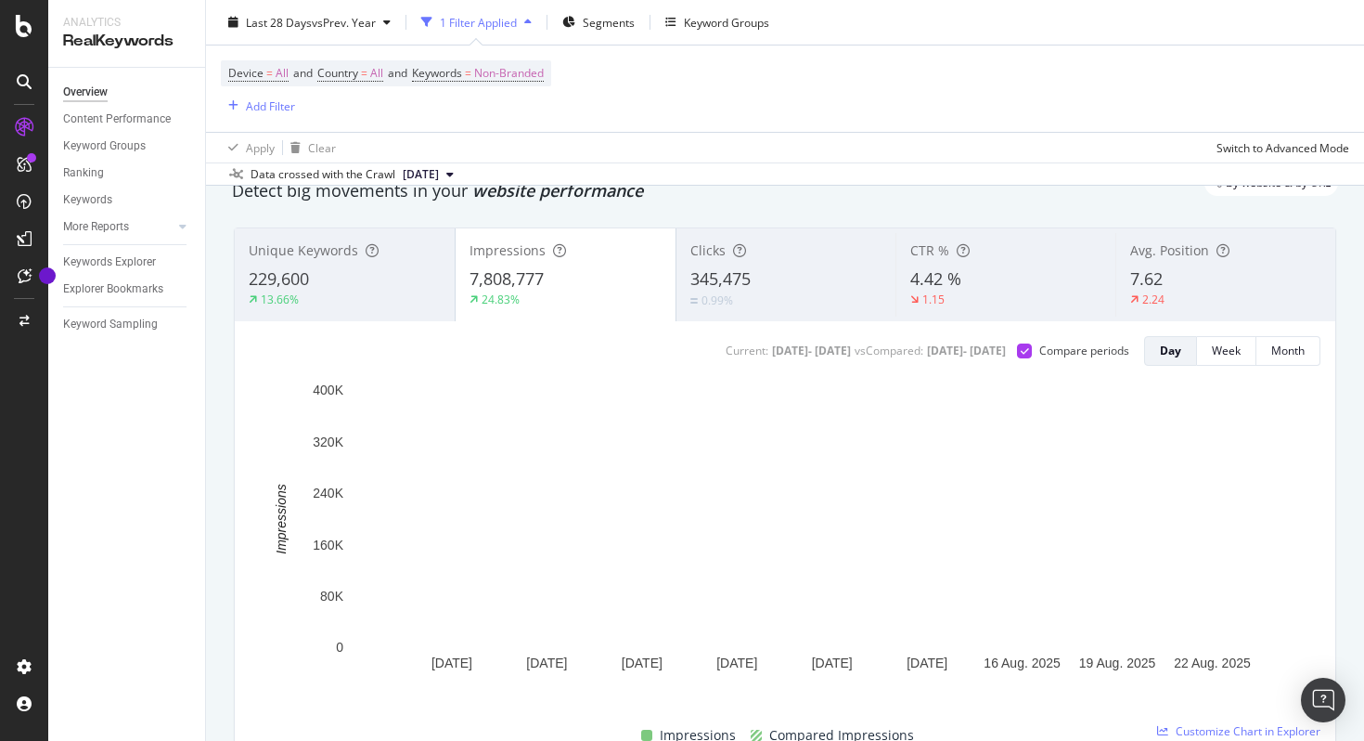
click at [789, 285] on div "345,475" at bounding box center [787, 279] width 192 height 24
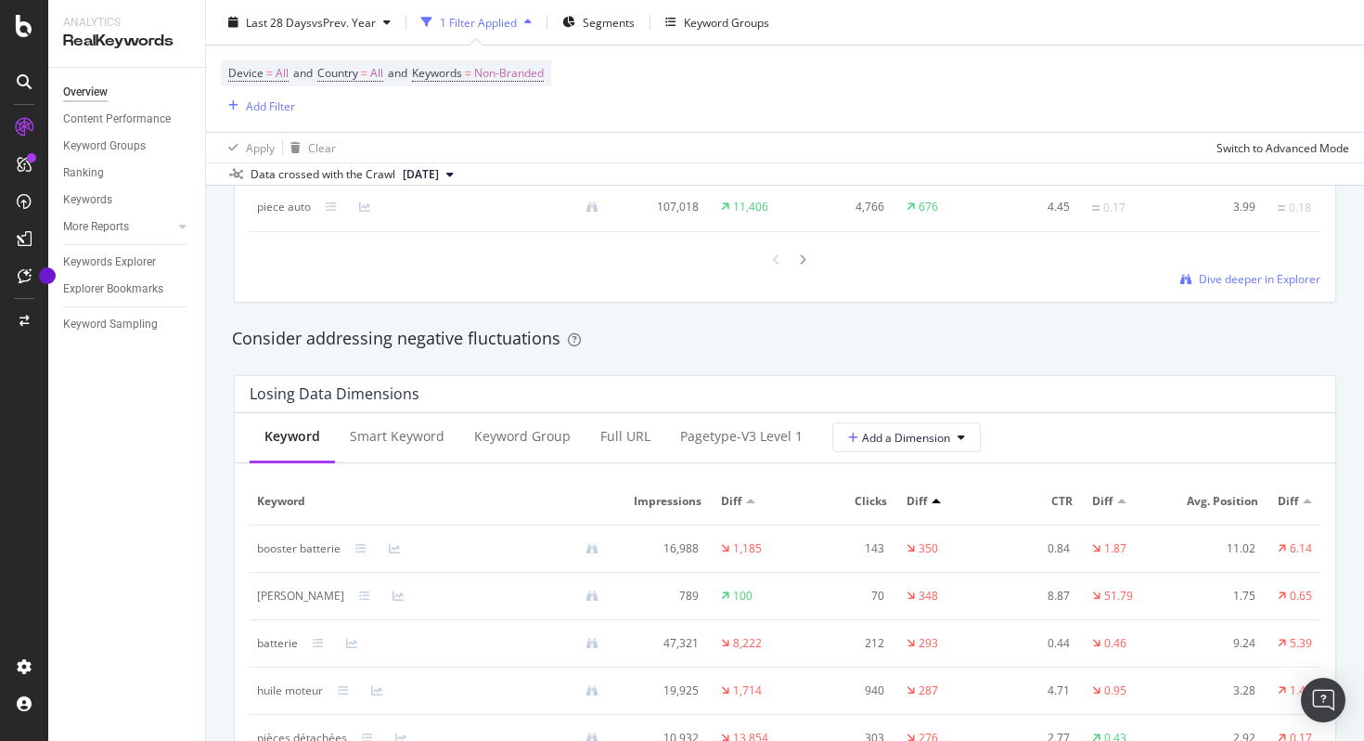
scroll to position [1740, 0]
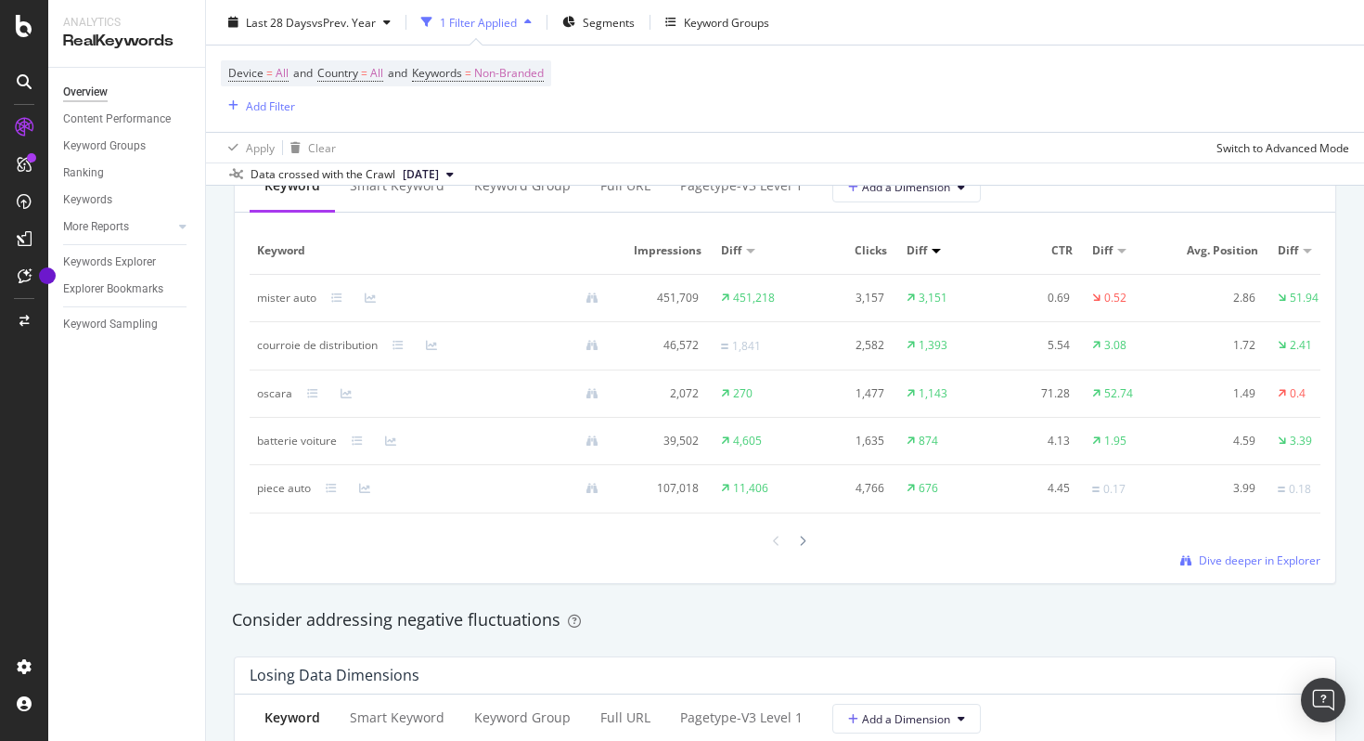
click at [801, 390] on td "270" at bounding box center [760, 393] width 93 height 47
click at [804, 529] on div "Keyword Impressions Diff Clicks Diff CTR Diff Avg. Position Diff mister auto 45…" at bounding box center [785, 397] width 1071 height 341
click at [804, 532] on div at bounding box center [803, 540] width 17 height 25
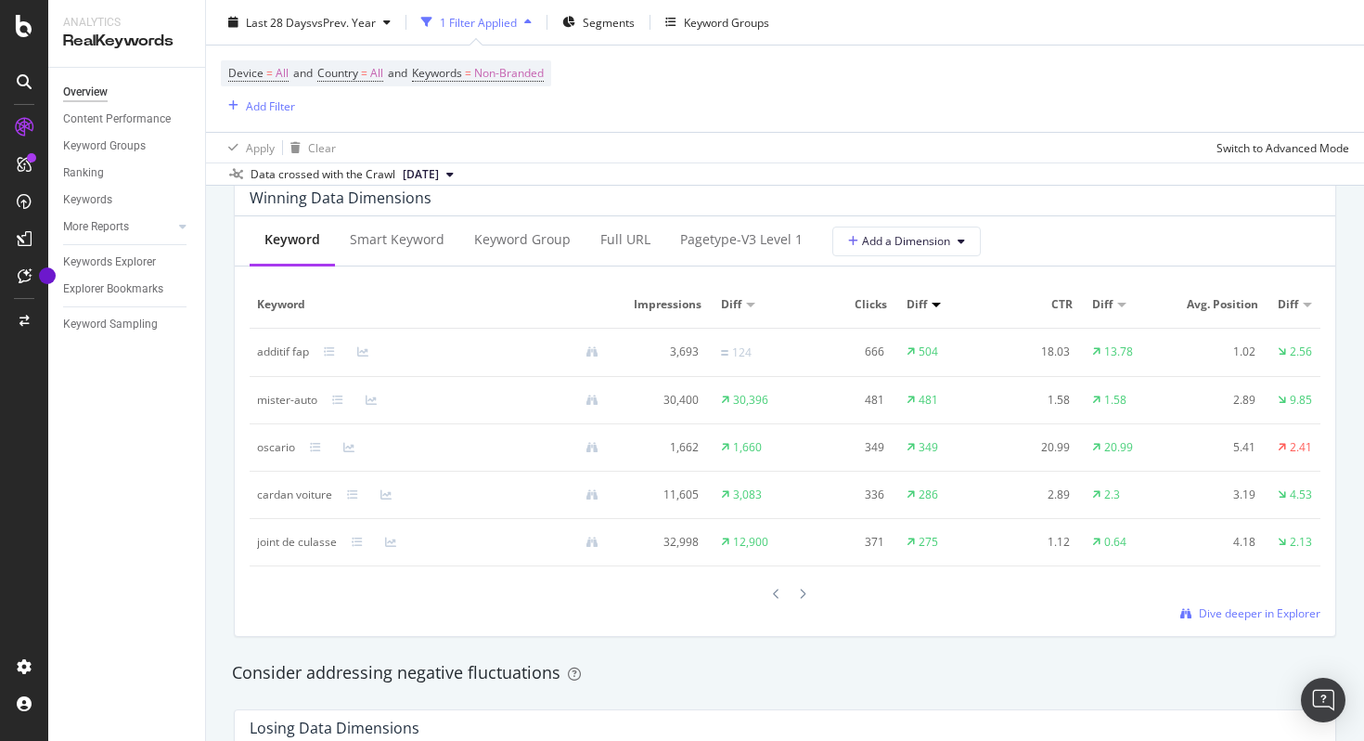
scroll to position [1669, 0]
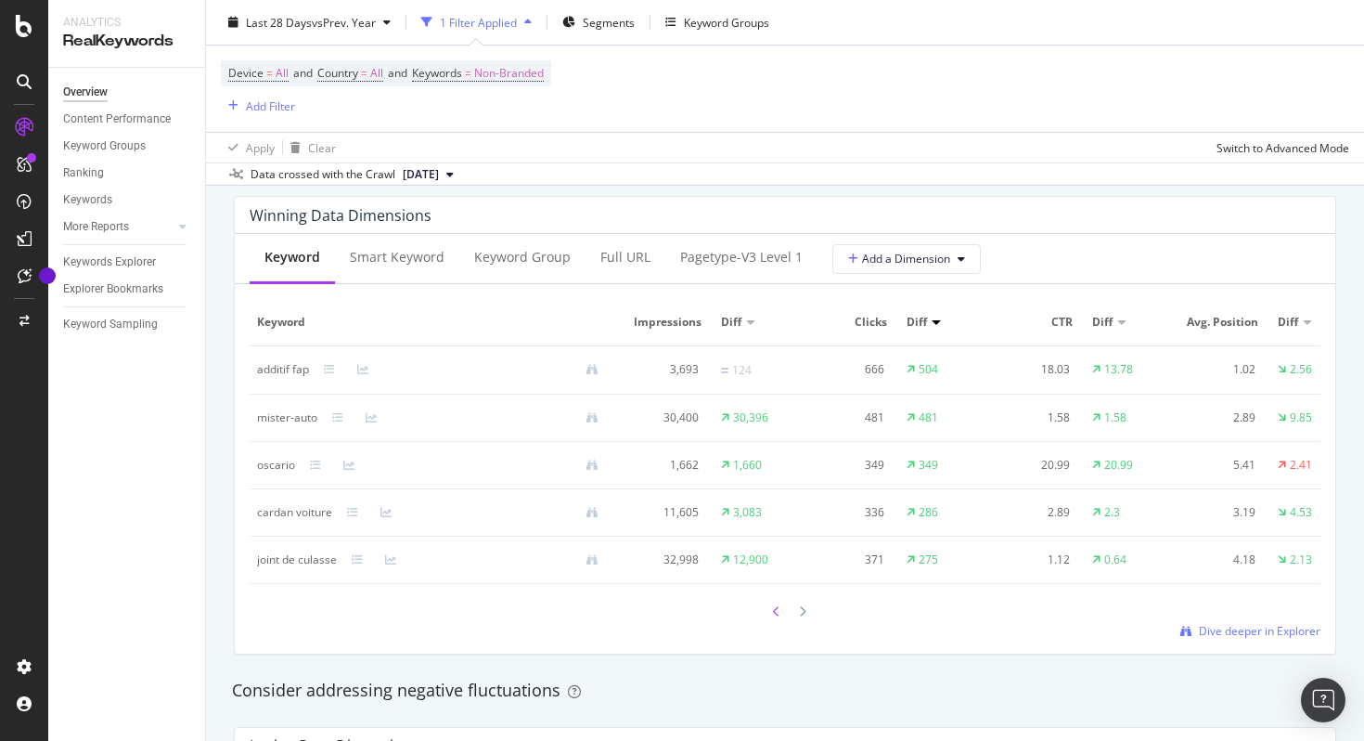
click at [769, 602] on div at bounding box center [777, 611] width 17 height 25
click at [803, 614] on icon at bounding box center [802, 612] width 7 height 11
click at [803, 614] on icon at bounding box center [802, 611] width 7 height 11
click at [782, 609] on div at bounding box center [777, 611] width 17 height 25
click at [766, 628] on div "Keyword Impressions Diff Clicks Diff CTR Diff Avg. Position Diff additif fap 3,…" at bounding box center [785, 469] width 1071 height 340
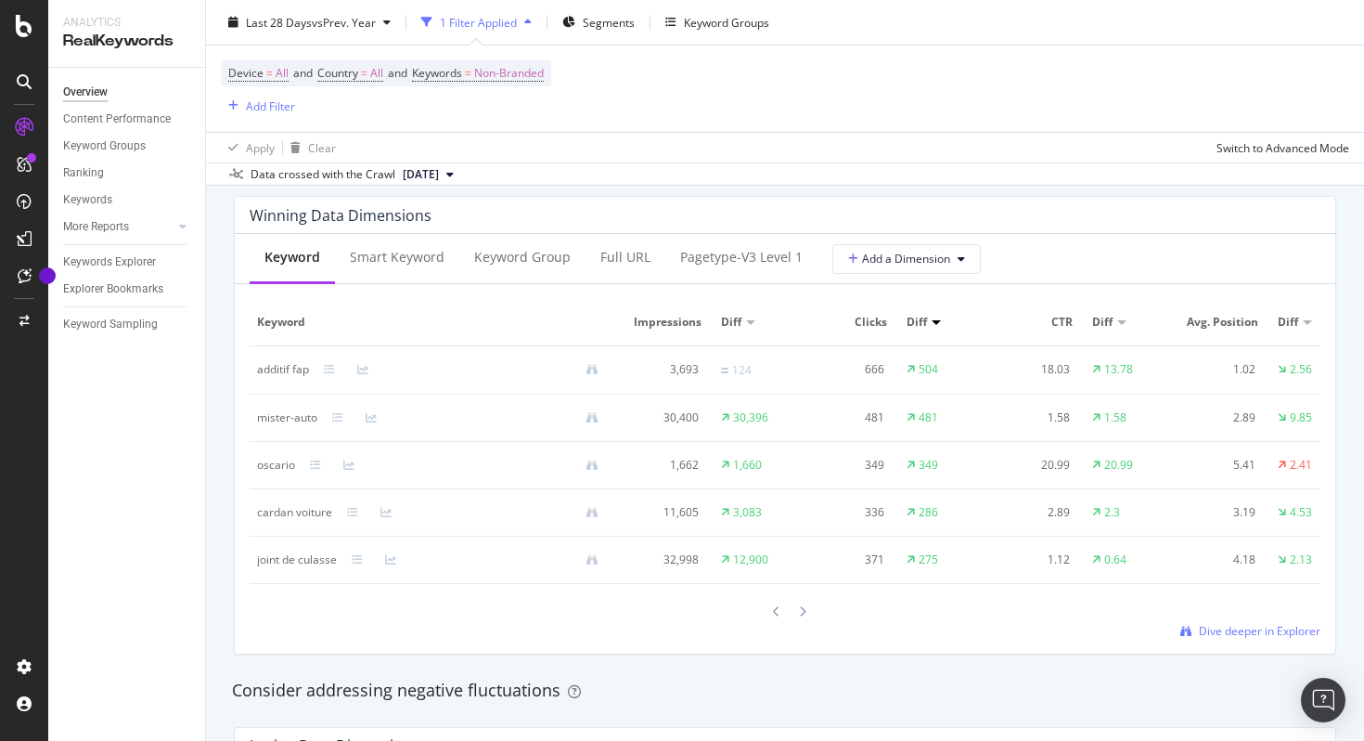
click at [768, 614] on div at bounding box center [785, 611] width 52 height 25
click at [768, 600] on div at bounding box center [785, 611] width 52 height 25
click at [768, 612] on div at bounding box center [785, 611] width 52 height 25
click at [774, 612] on icon at bounding box center [776, 611] width 7 height 11
click at [861, 122] on div "Device = All and Country = All and Keywords = Non-Branded Add Filter" at bounding box center [785, 88] width 1129 height 86
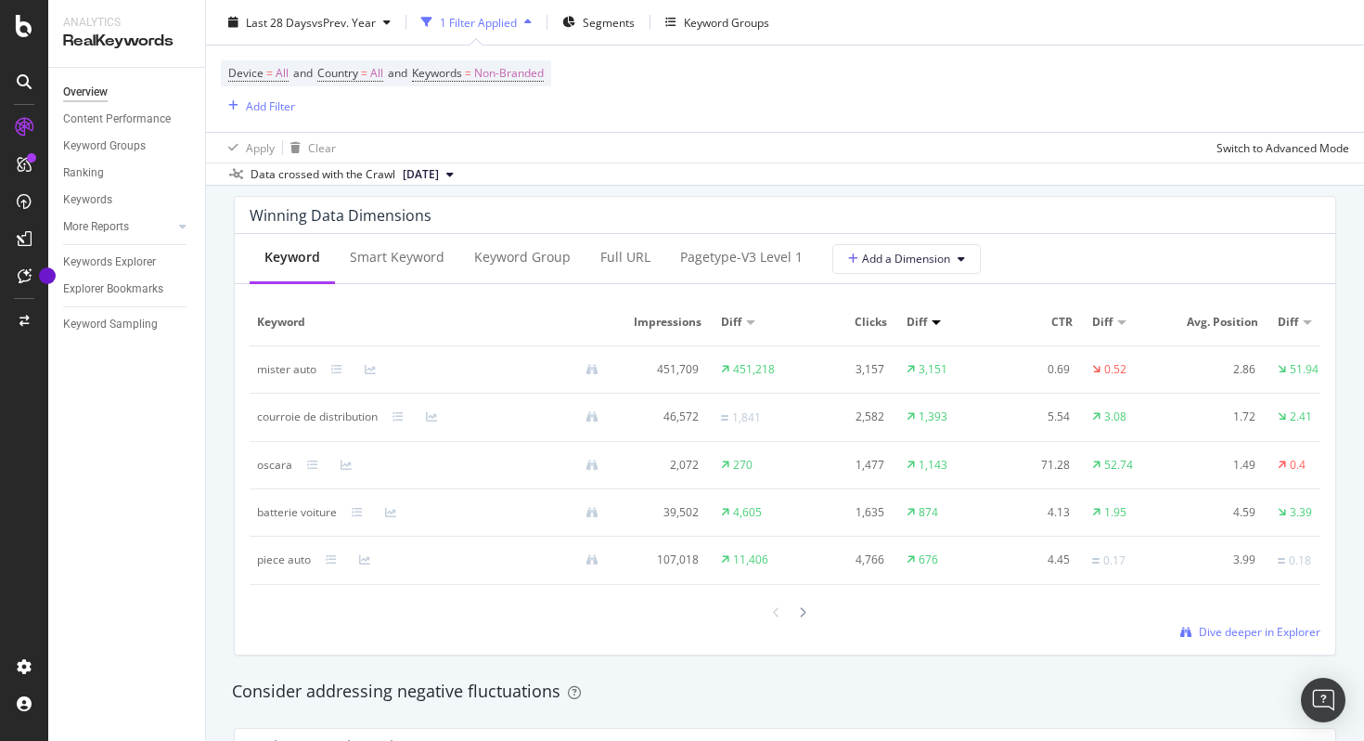
drag, startPoint x: 861, startPoint y: 122, endPoint x: 924, endPoint y: 66, distance: 84.2
click at [924, 66] on div "Device = All and Country = All and Keywords = Non-Branded Add Filter" at bounding box center [785, 88] width 1129 height 86
